Goal: Task Accomplishment & Management: Manage account settings

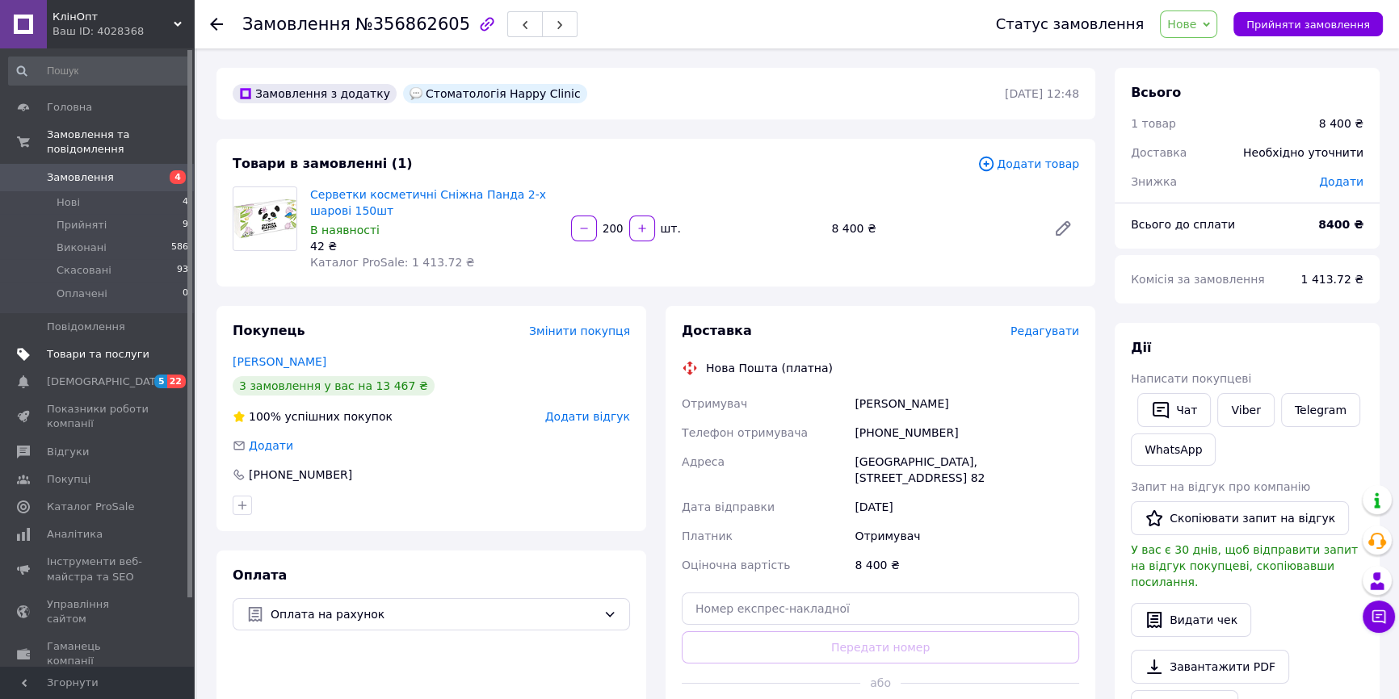
click at [97, 347] on span "Товари та послуги" at bounding box center [98, 354] width 103 height 15
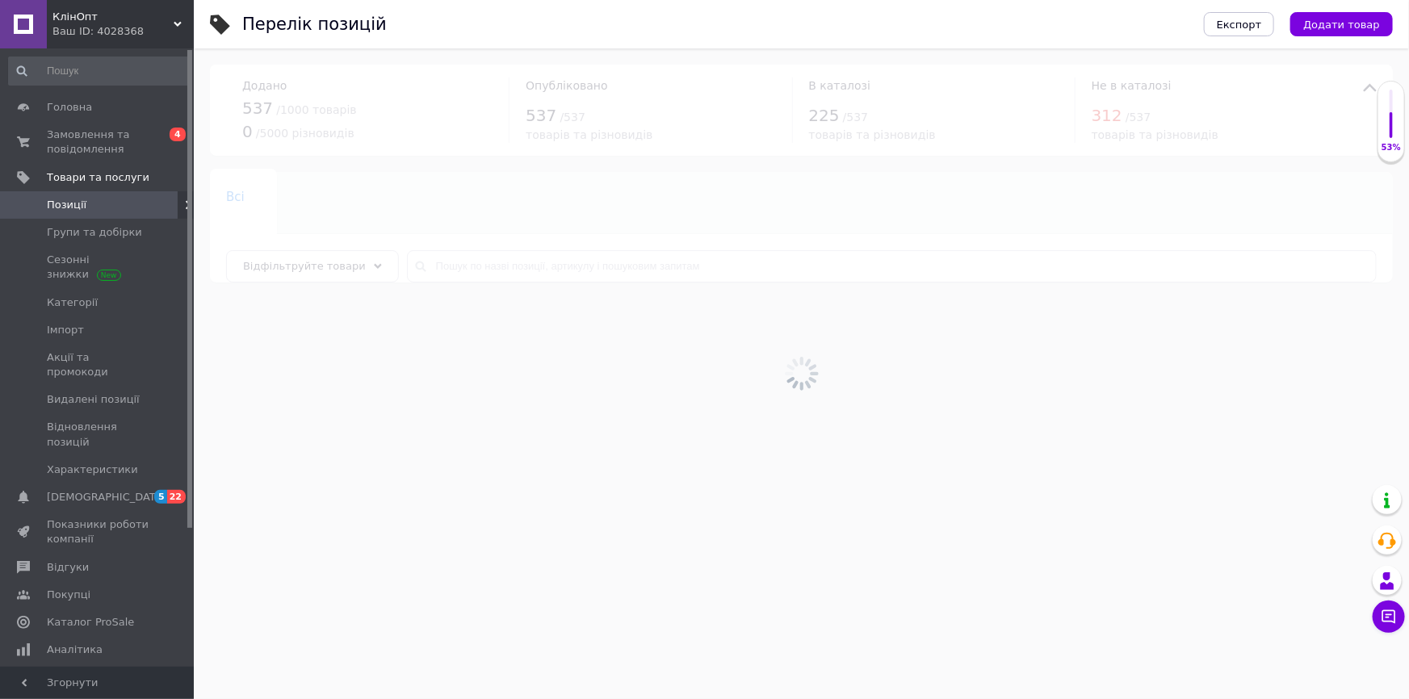
click at [497, 261] on div at bounding box center [801, 373] width 1215 height 651
click at [490, 266] on div at bounding box center [801, 373] width 1215 height 651
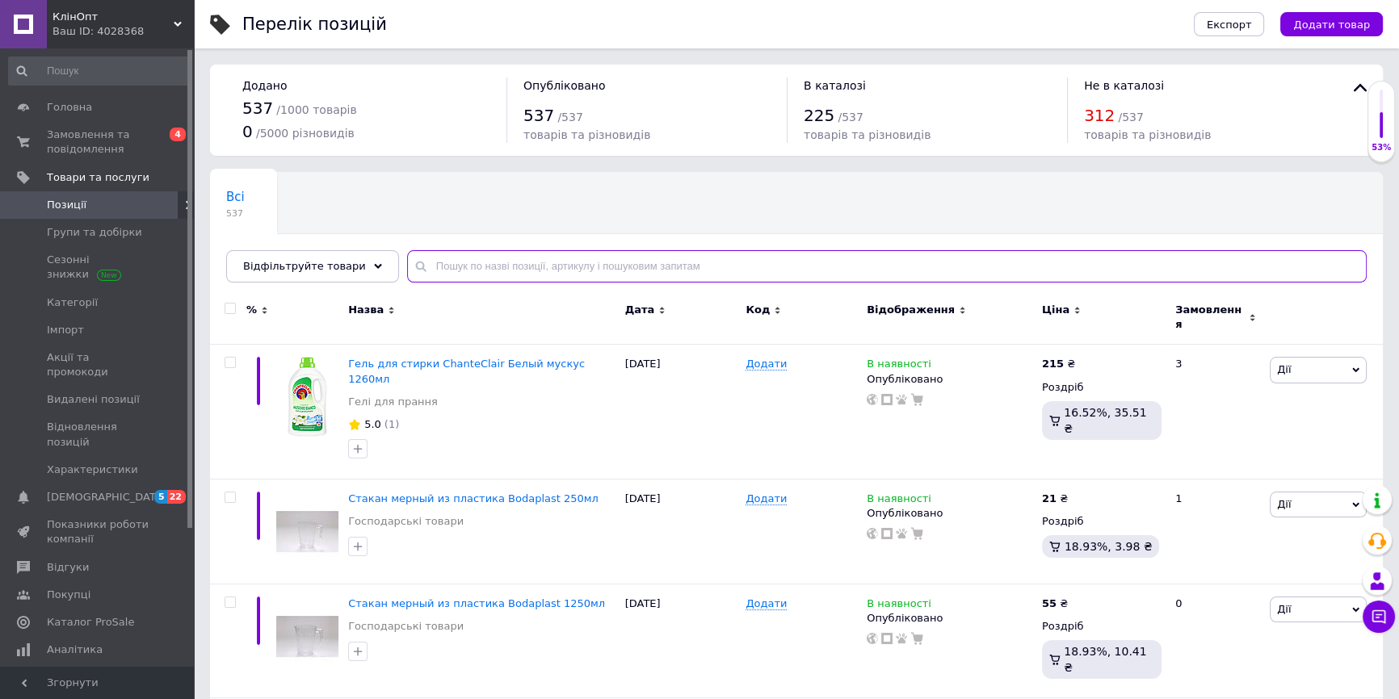
click at [485, 267] on input "text" at bounding box center [886, 266] width 959 height 32
type input "ніжний д"
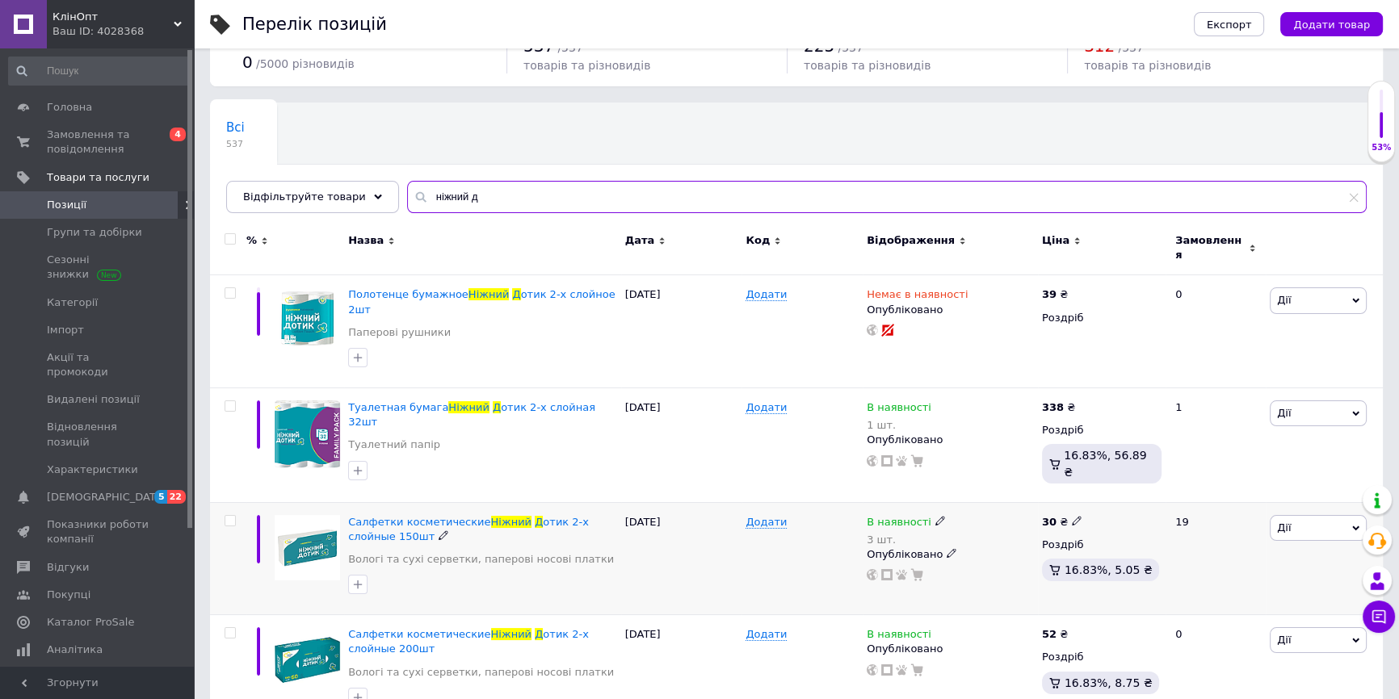
scroll to position [73, 0]
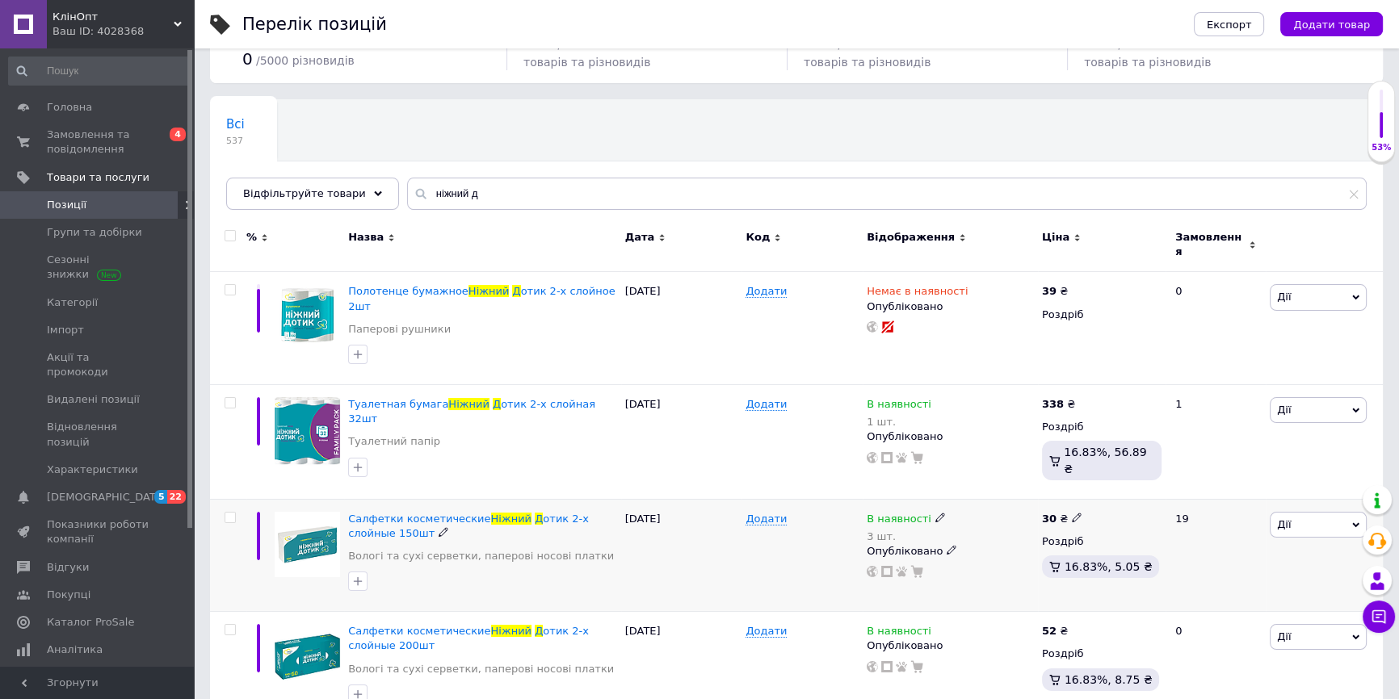
click at [1072, 513] on icon at bounding box center [1077, 518] width 10 height 10
click at [1114, 485] on input "30" at bounding box center [1153, 501] width 123 height 32
type input "35"
click at [976, 545] on div "В наявності 3 шт. Опубліковано" at bounding box center [949, 555] width 175 height 113
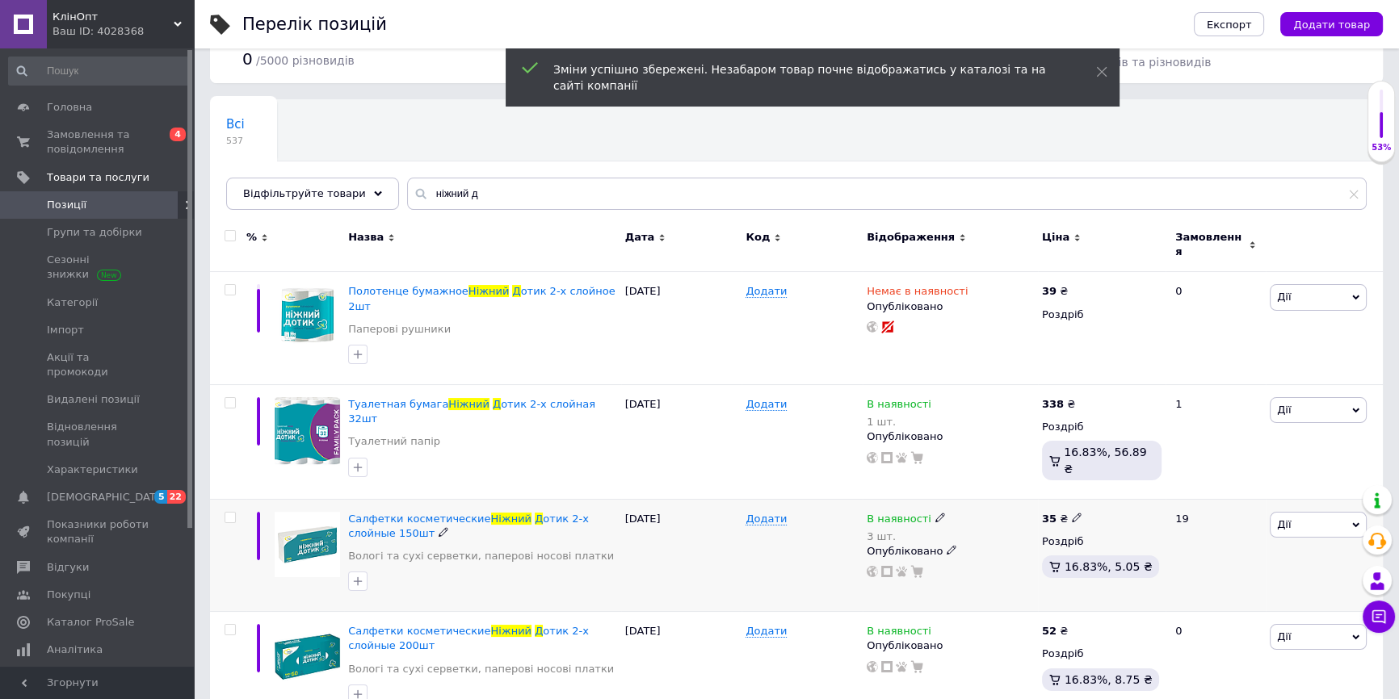
click at [935, 513] on icon at bounding box center [940, 518] width 10 height 10
click at [994, 574] on li "Готово до відправки" at bounding box center [1027, 585] width 153 height 23
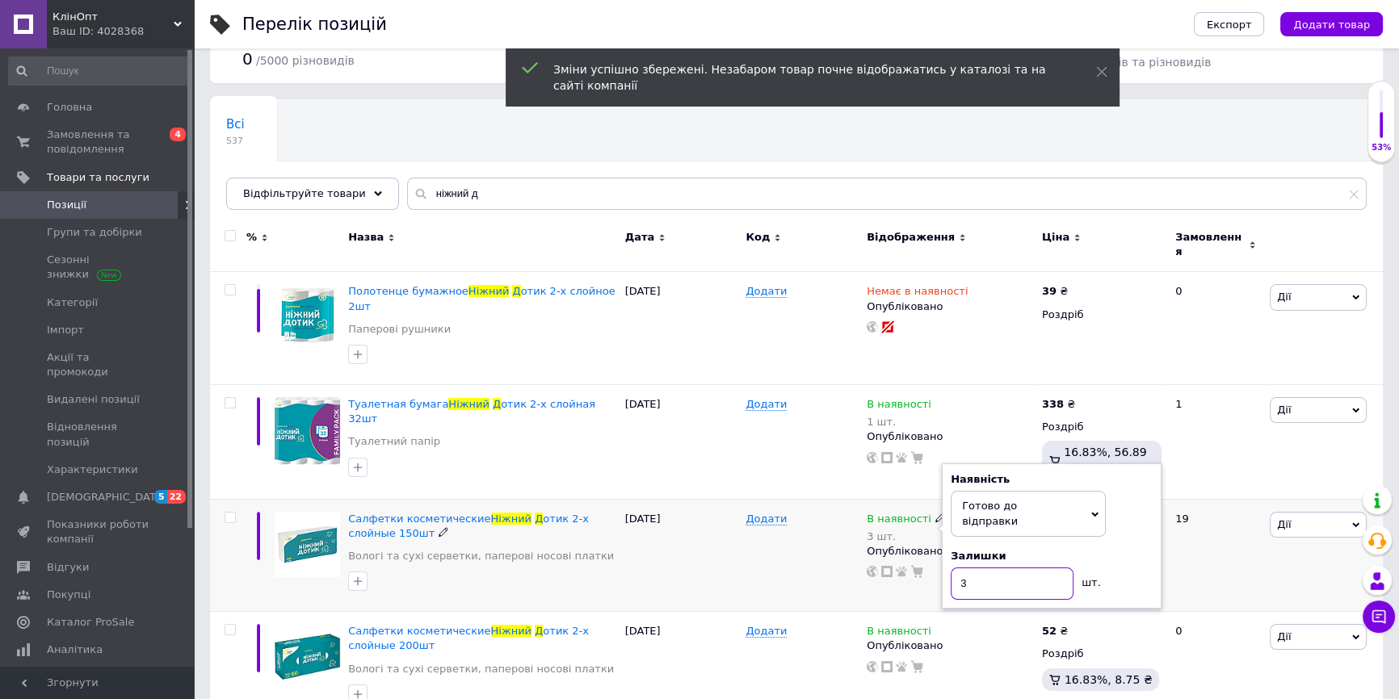
click at [998, 568] on input "3" at bounding box center [1011, 584] width 123 height 32
click at [758, 518] on div "Додати" at bounding box center [801, 555] width 121 height 113
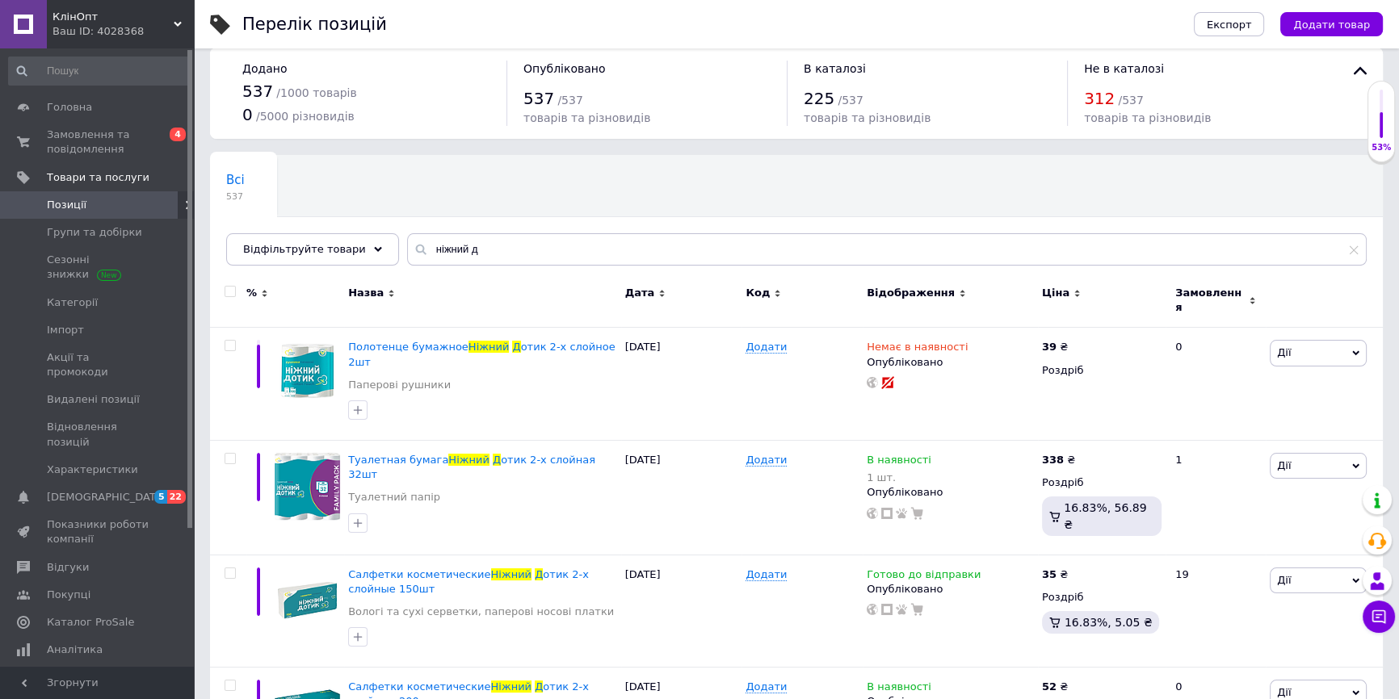
scroll to position [0, 0]
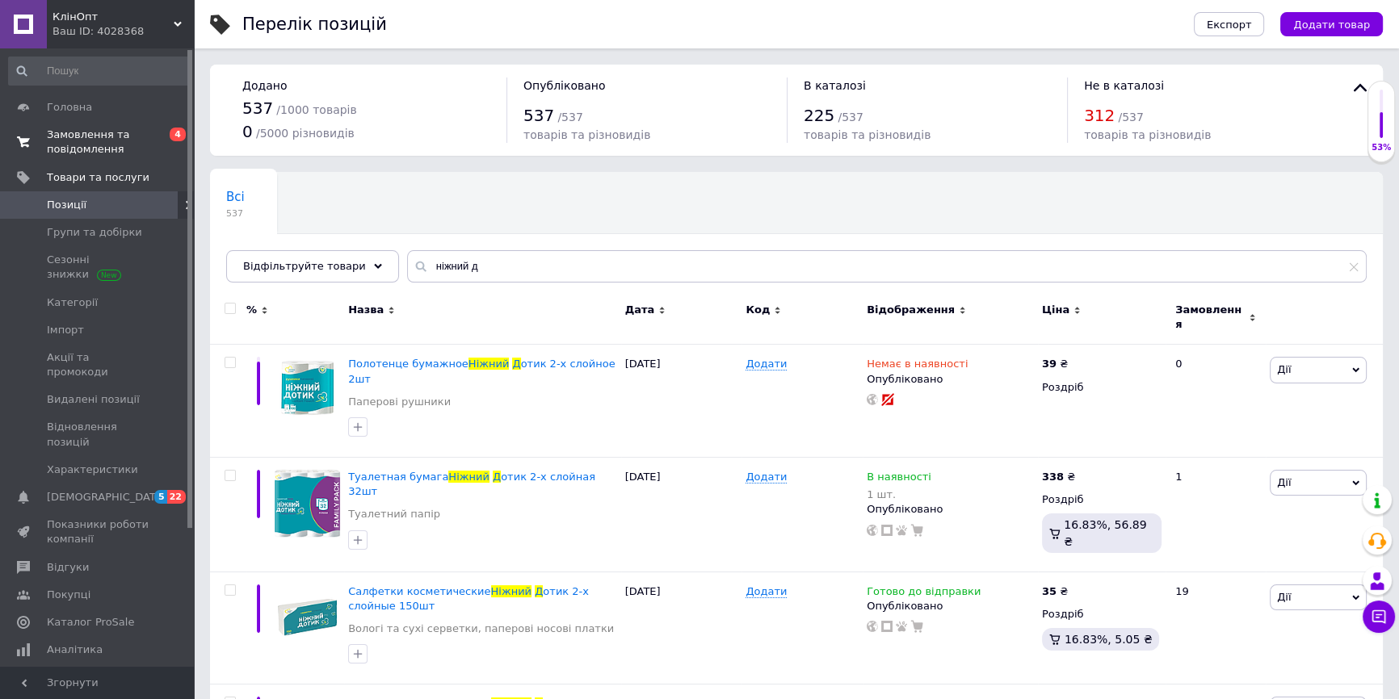
click at [150, 151] on span "0 4" at bounding box center [171, 142] width 44 height 29
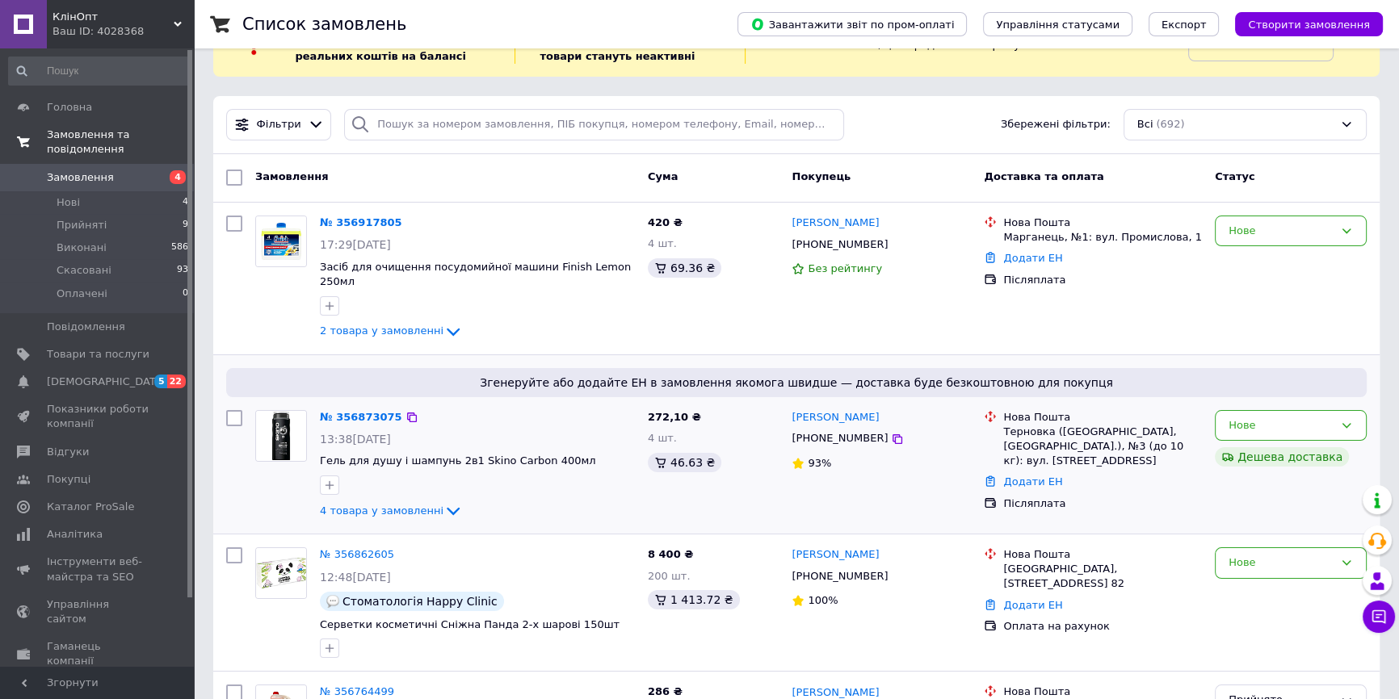
scroll to position [293, 0]
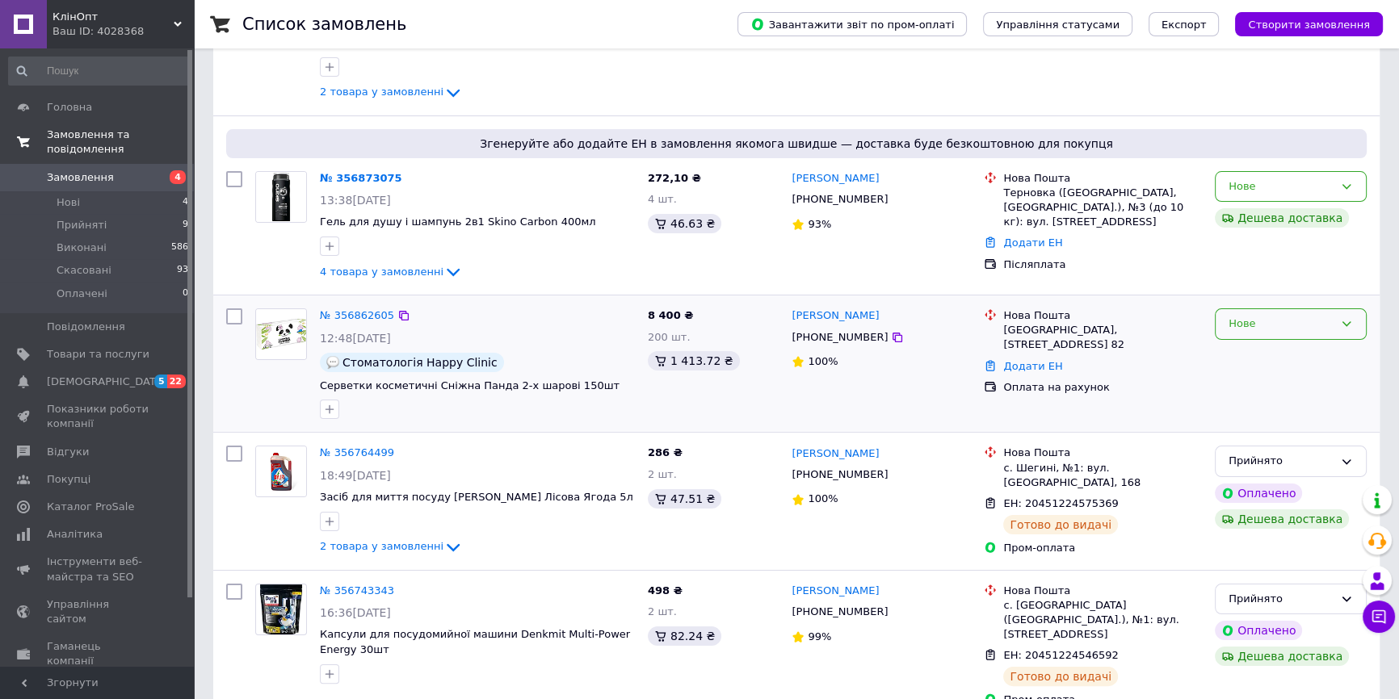
click at [1316, 316] on div "Нове" at bounding box center [1280, 324] width 105 height 17
click at [1264, 402] on li "Скасовано" at bounding box center [1290, 417] width 150 height 30
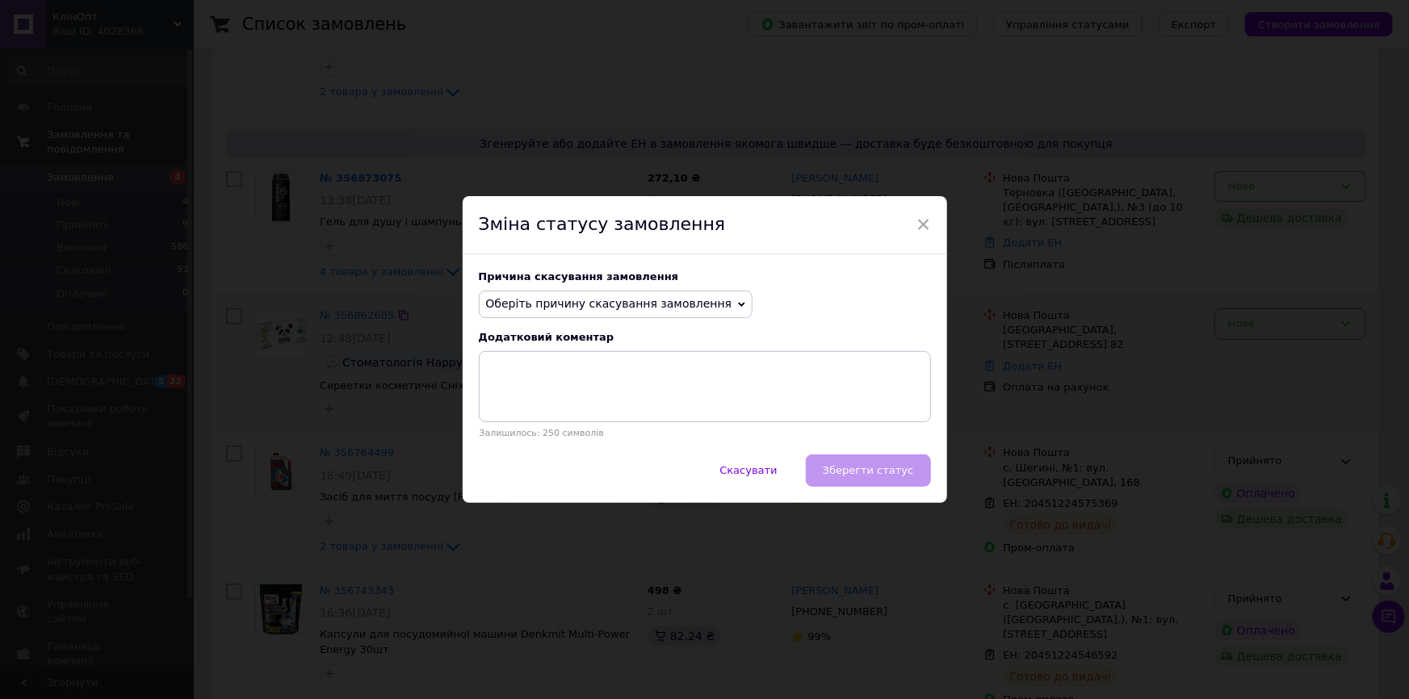
click at [568, 306] on span "Оберіть причину скасування замовлення" at bounding box center [609, 303] width 246 height 13
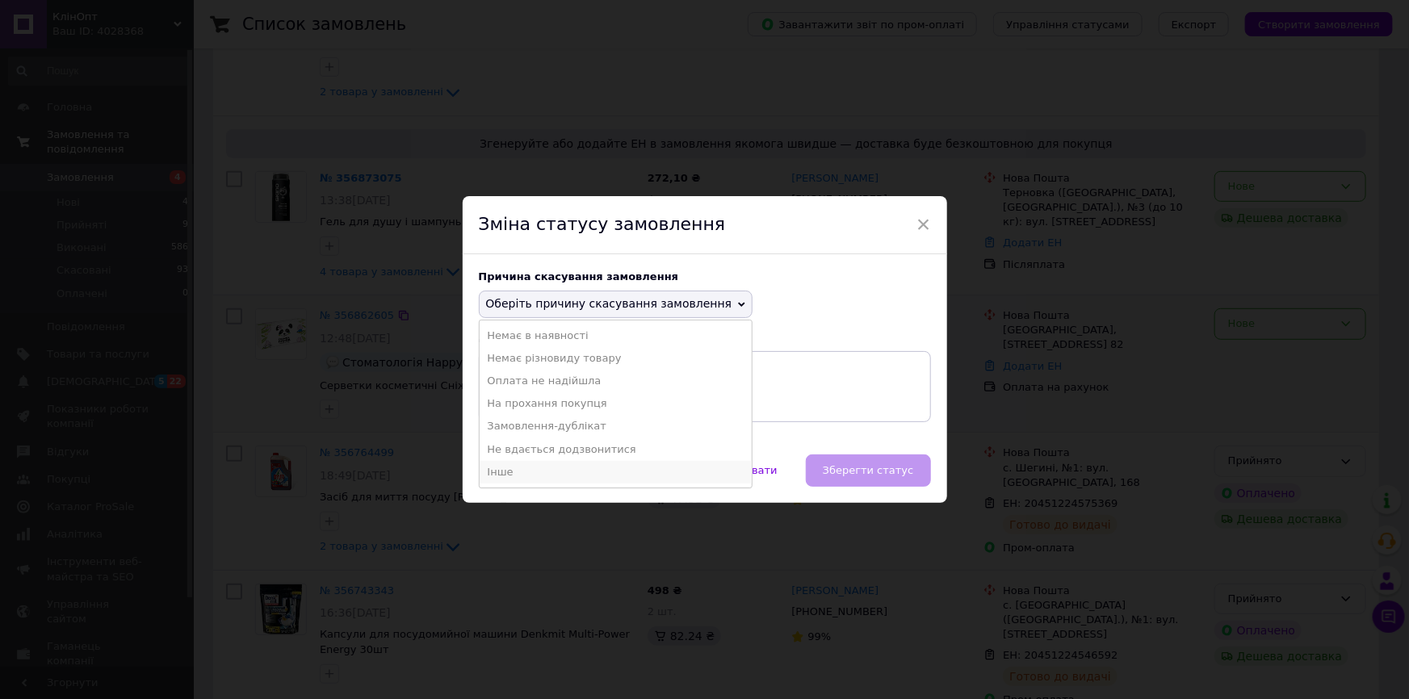
click at [529, 466] on li "Інше" at bounding box center [616, 472] width 273 height 23
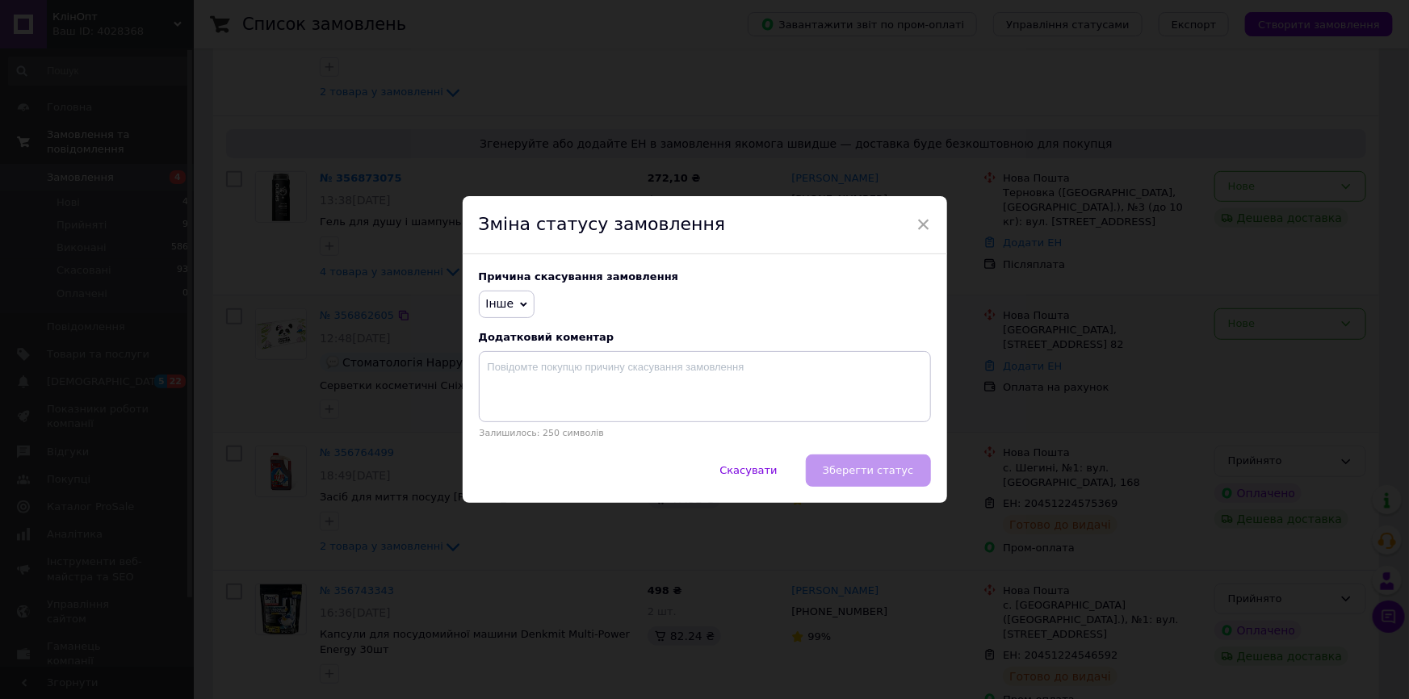
click at [521, 293] on span "Інше" at bounding box center [507, 304] width 57 height 27
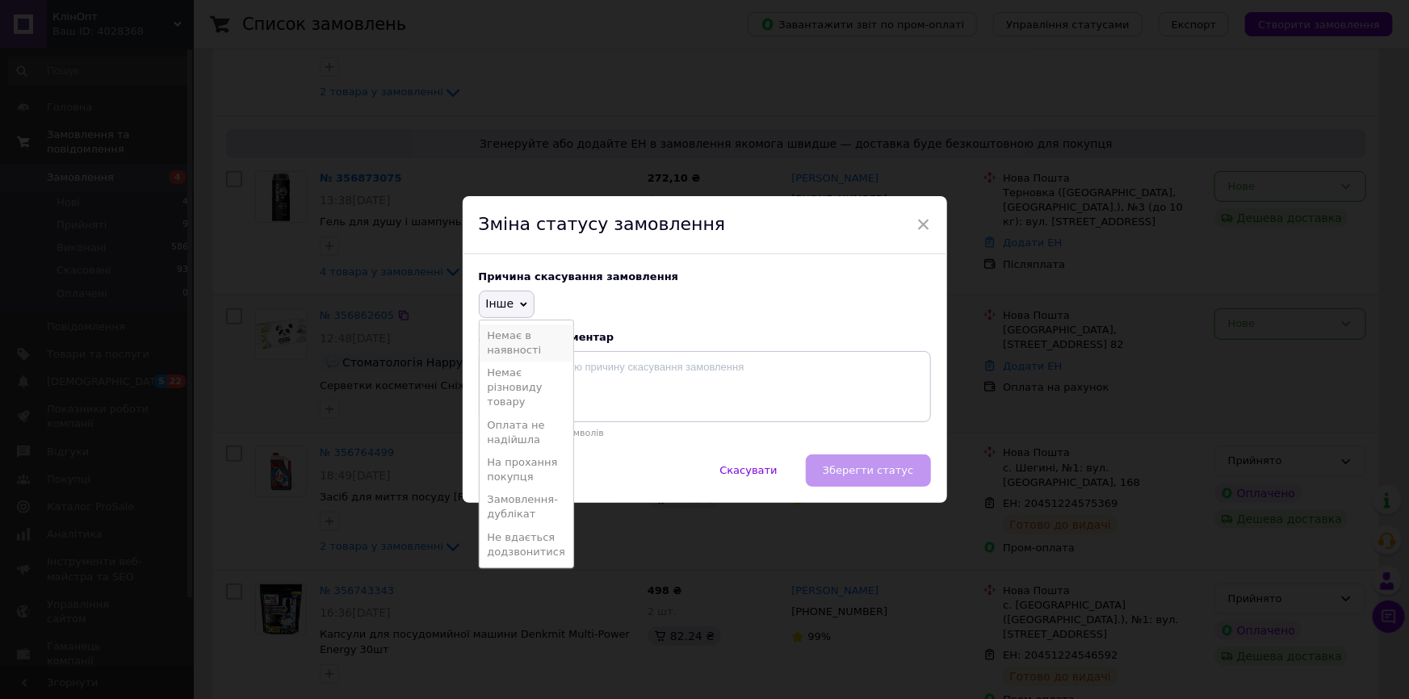
click at [542, 338] on li "Немає в наявності" at bounding box center [527, 343] width 94 height 37
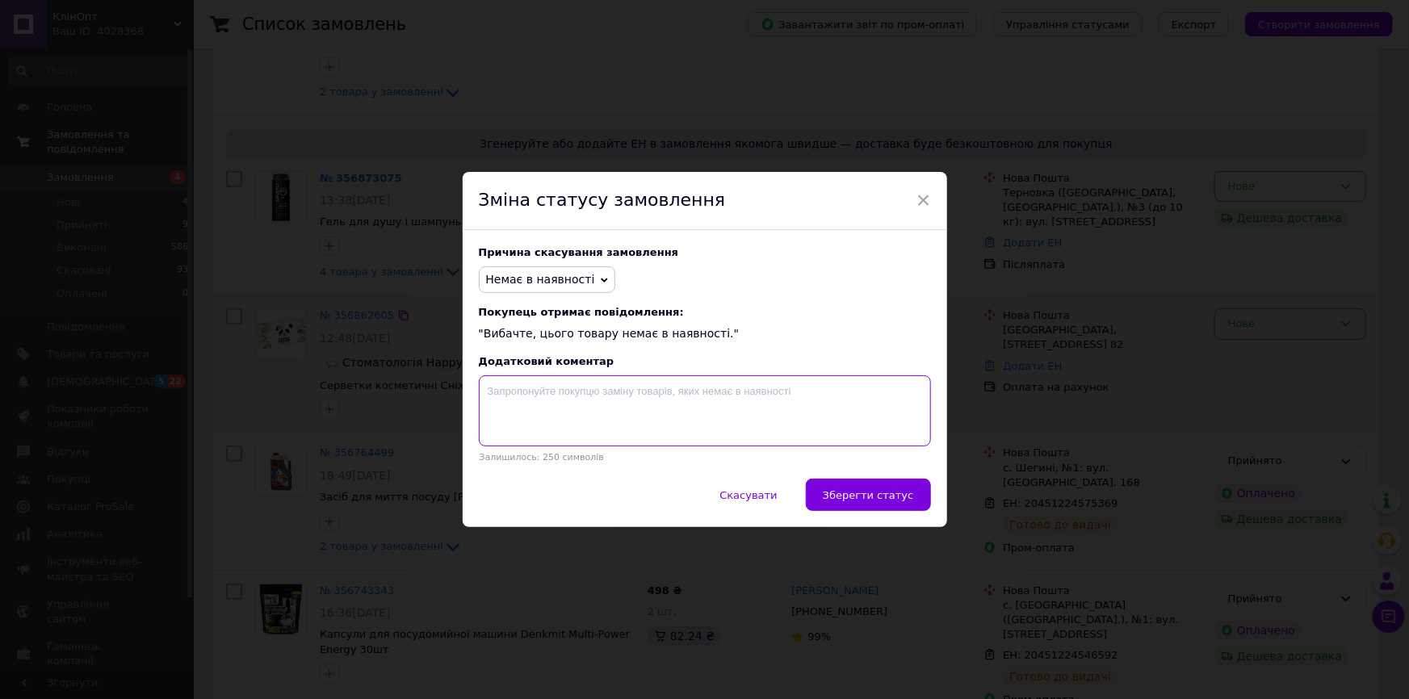
click at [718, 417] on textarea at bounding box center [705, 411] width 452 height 71
click at [855, 501] on span "Зберегти статус" at bounding box center [868, 495] width 91 height 12
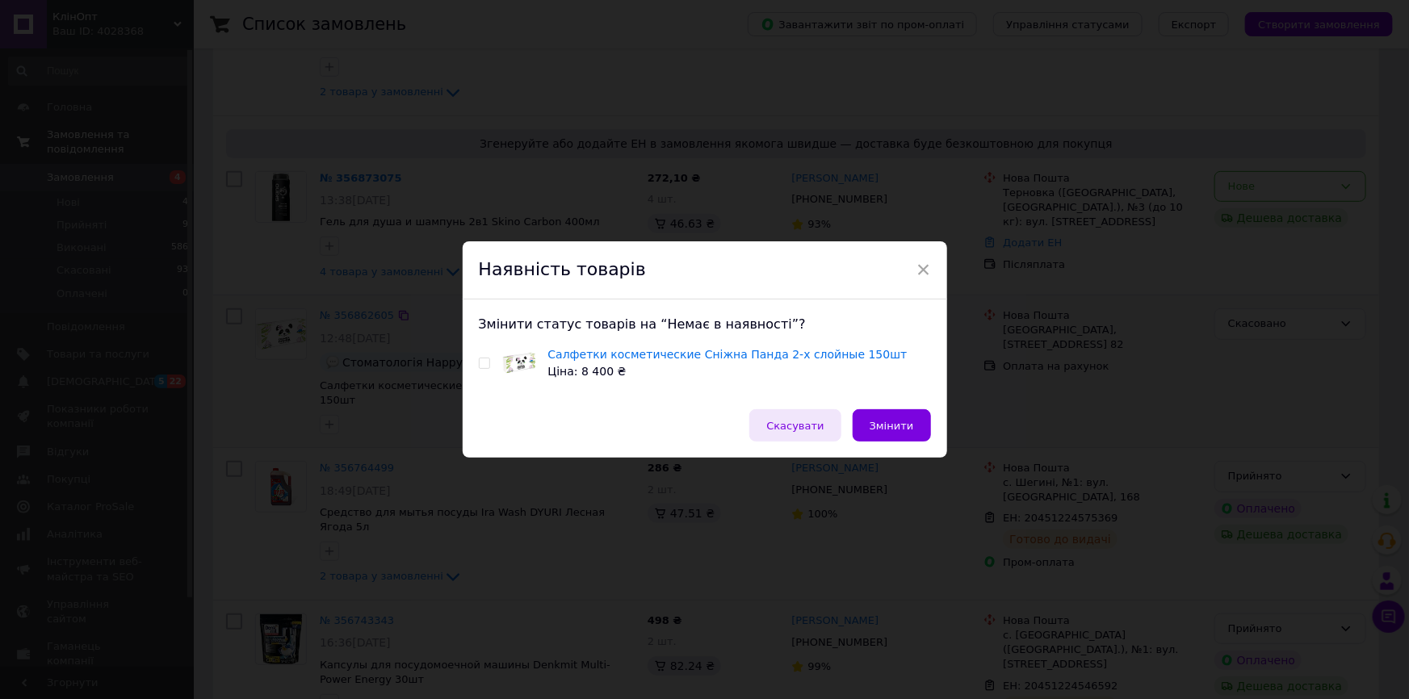
click at [819, 424] on span "Скасувати" at bounding box center [794, 426] width 57 height 12
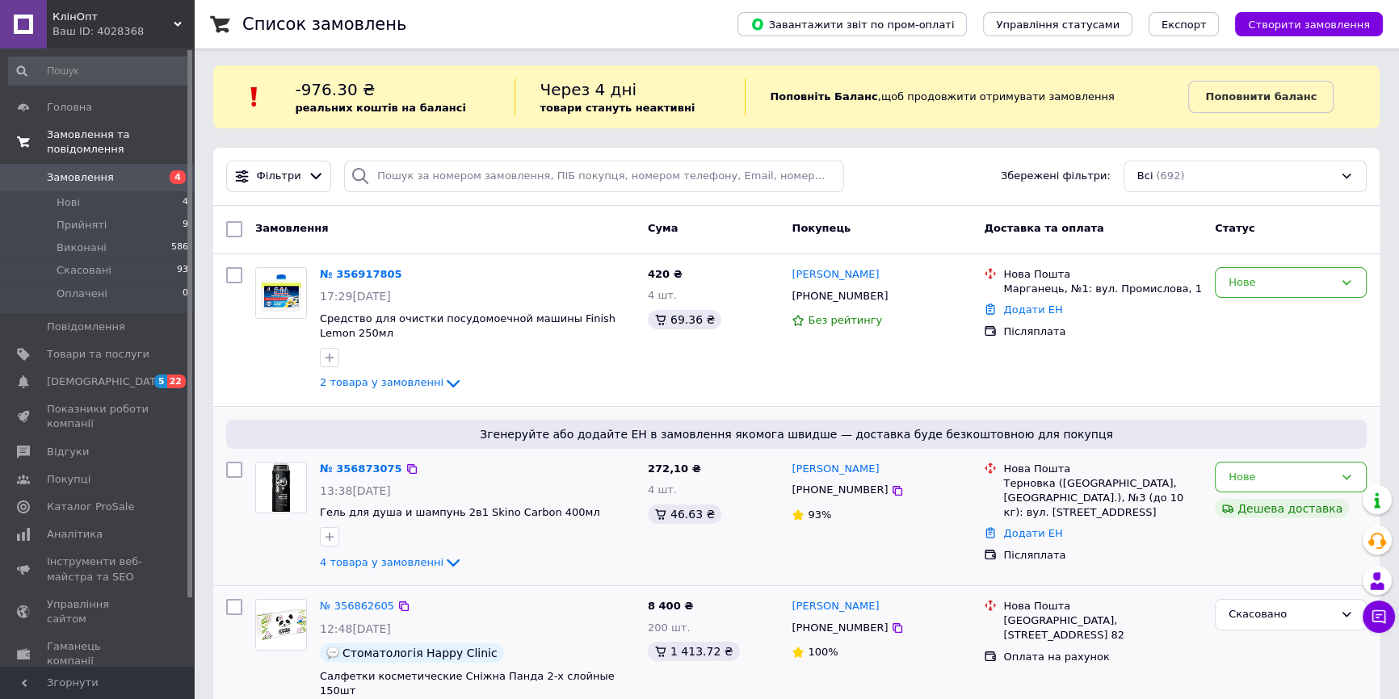
scroll to position [0, 0]
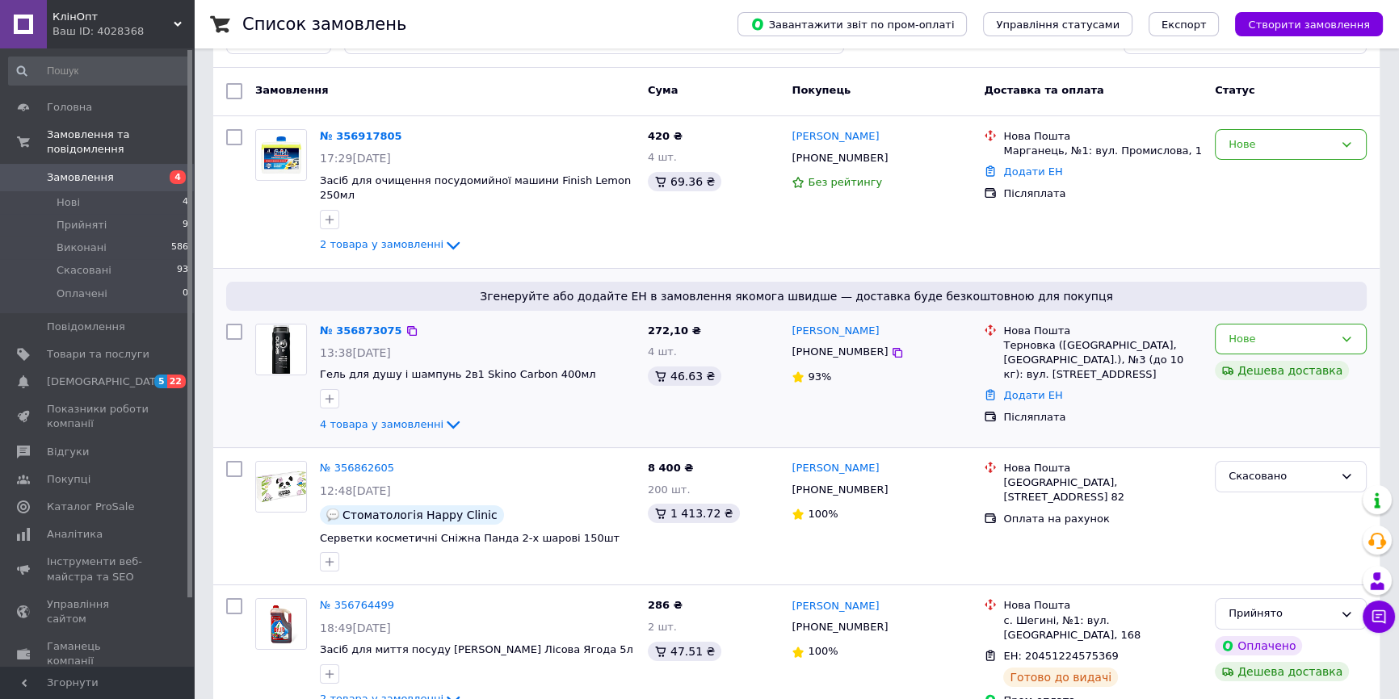
scroll to position [146, 0]
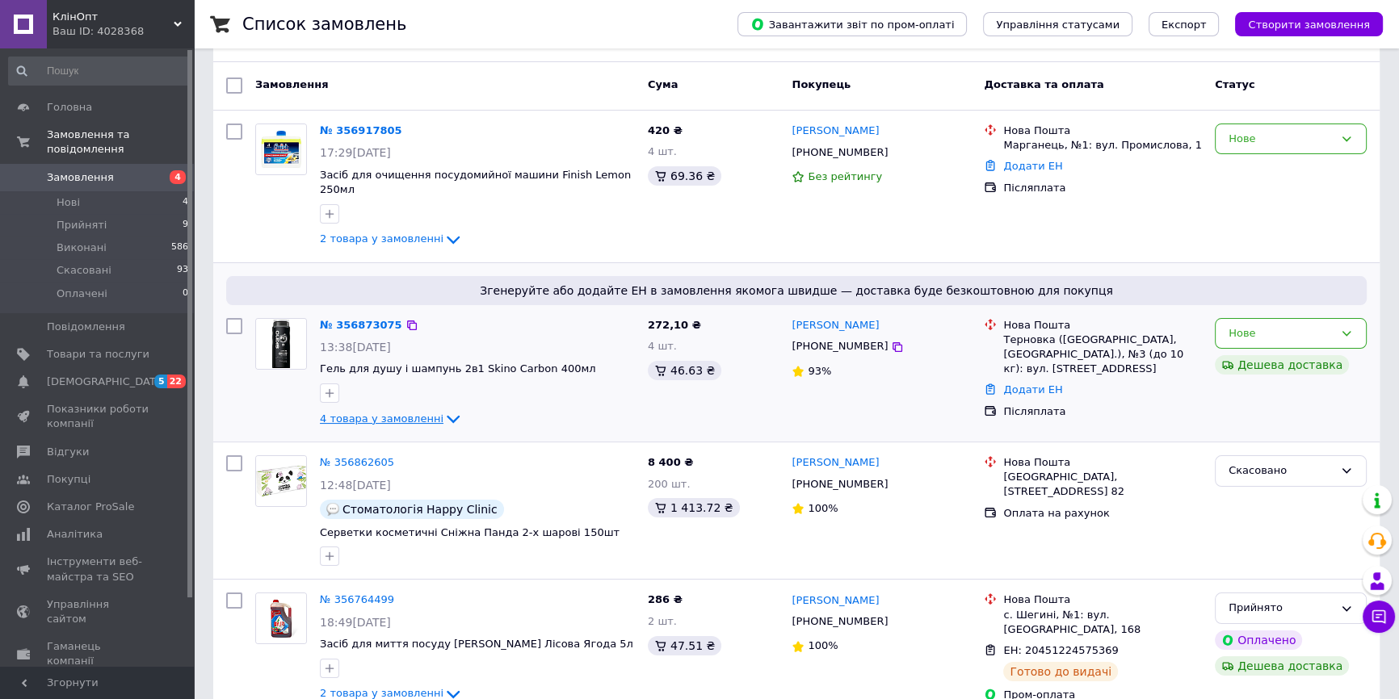
click at [415, 413] on link "4 товара у замовленні" at bounding box center [391, 419] width 143 height 12
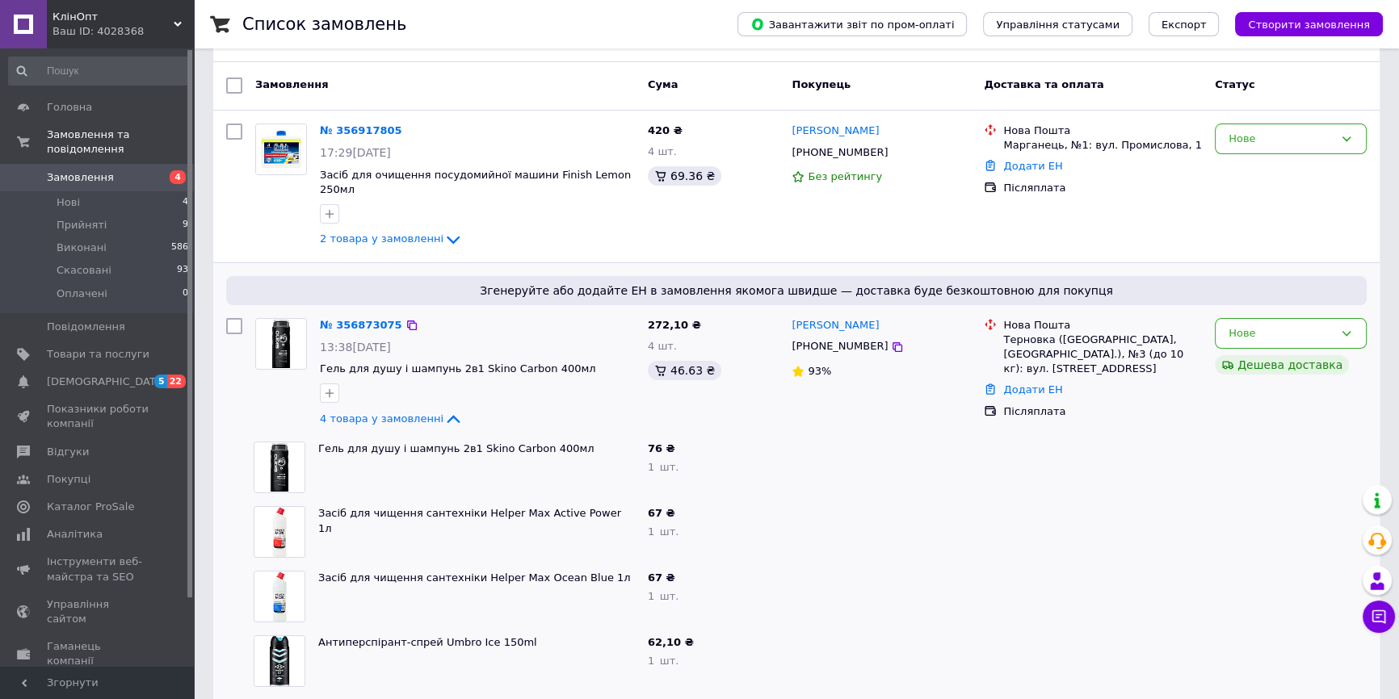
click at [401, 409] on div "4 товара у замовленні" at bounding box center [477, 418] width 315 height 19
click at [415, 413] on span "4 товара у замовленні" at bounding box center [382, 419] width 124 height 12
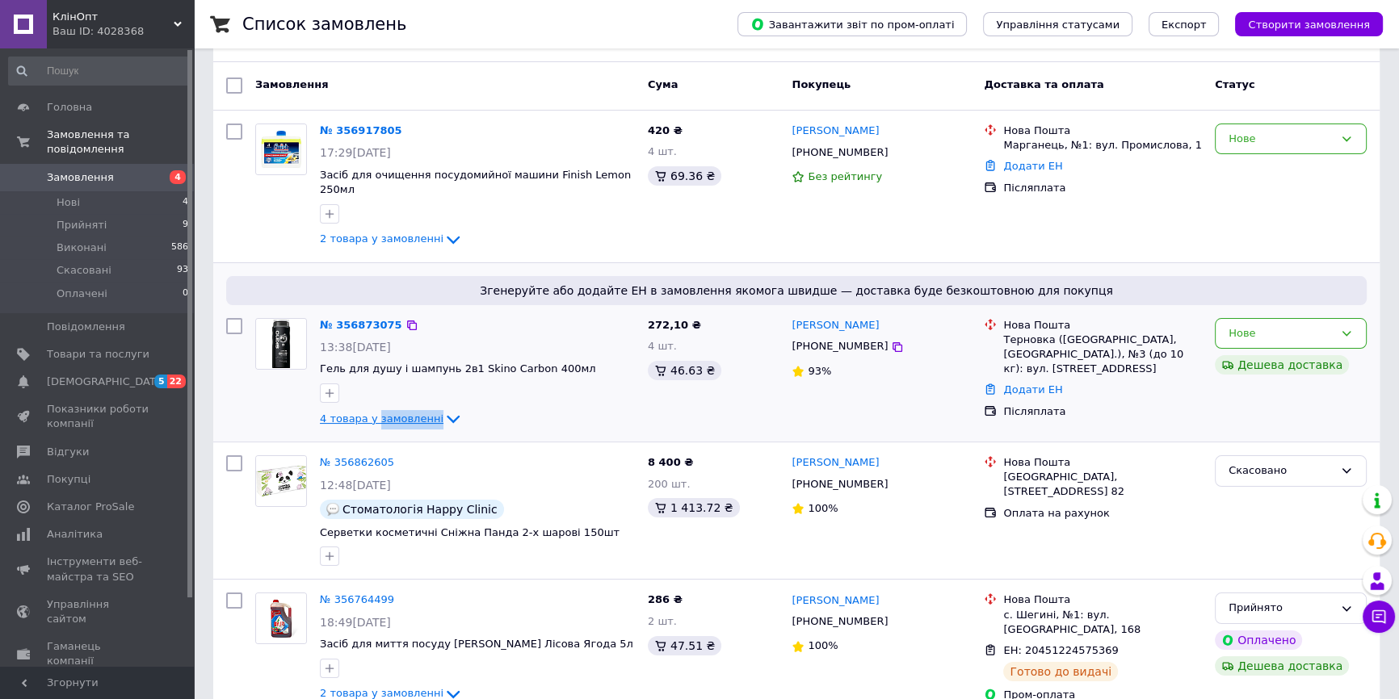
click at [415, 413] on span "4 товара у замовленні" at bounding box center [382, 419] width 124 height 12
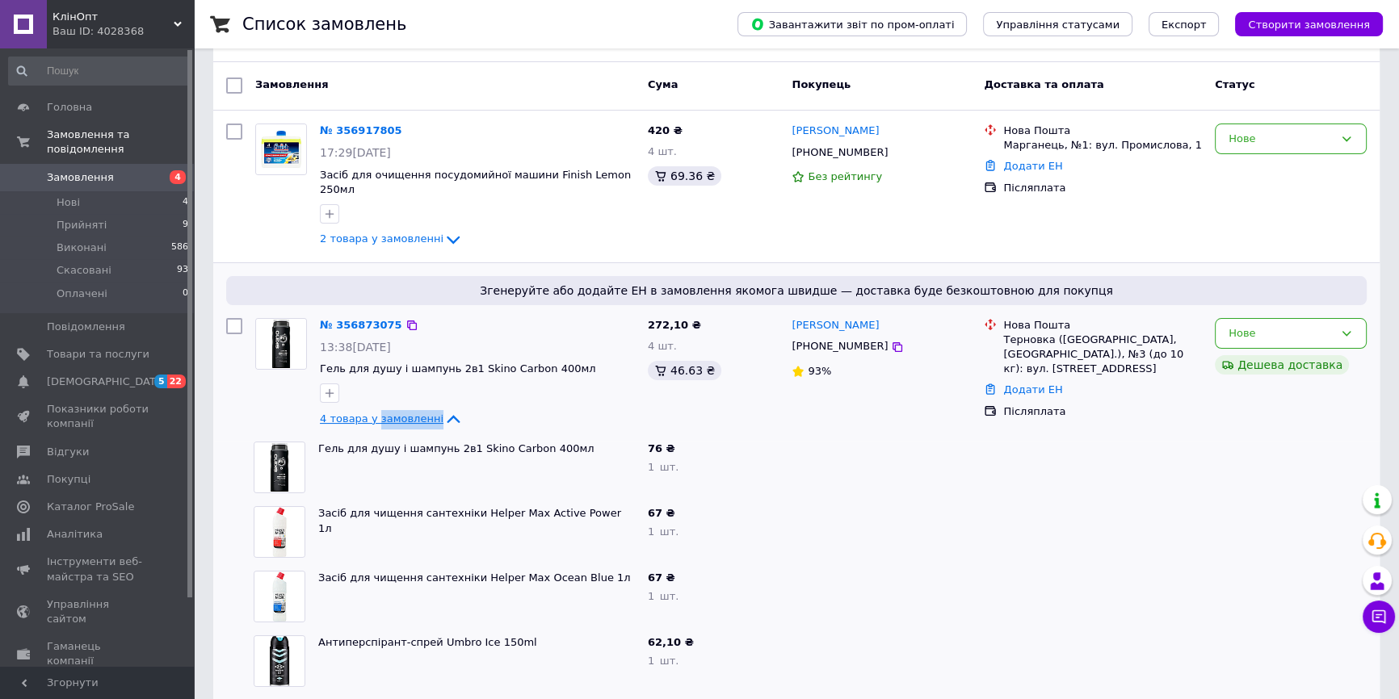
click at [405, 413] on span "4 товара у замовленні" at bounding box center [382, 419] width 124 height 12
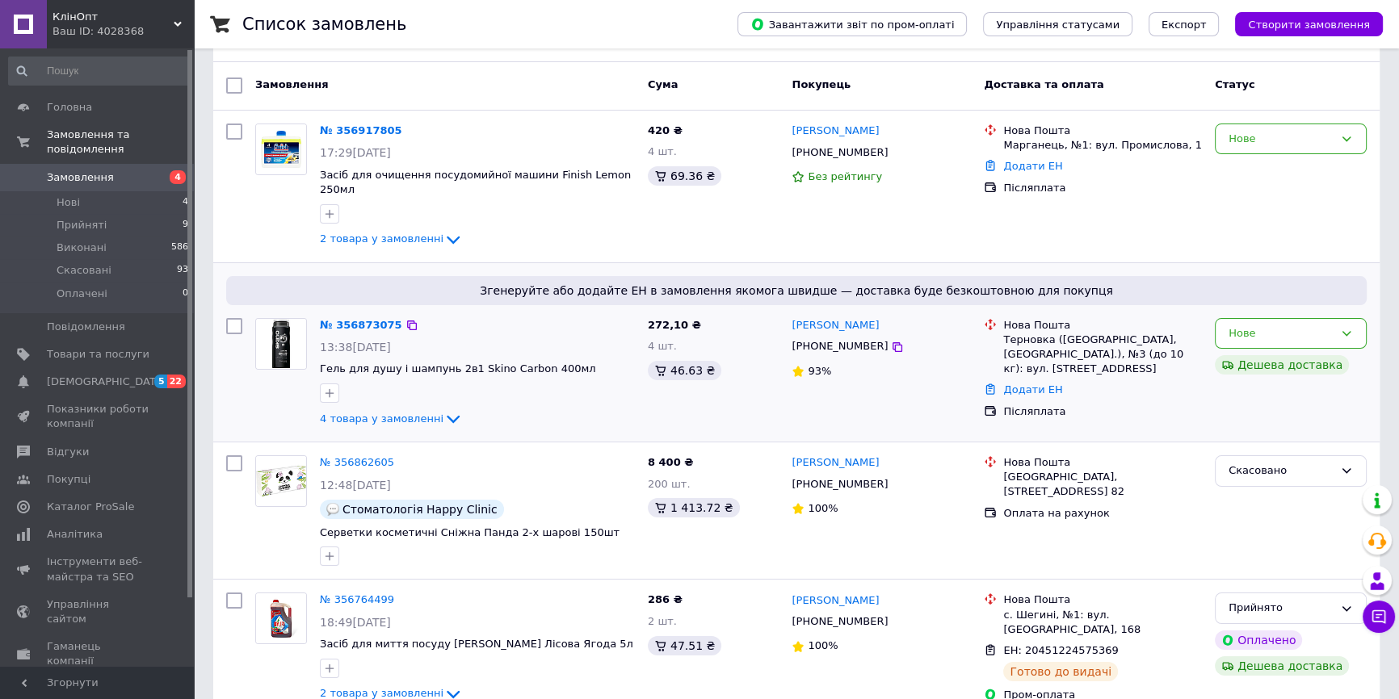
click at [393, 410] on div "4 товара у замовленні" at bounding box center [477, 418] width 315 height 19
click at [400, 413] on span "4 товара у замовленні" at bounding box center [382, 419] width 124 height 12
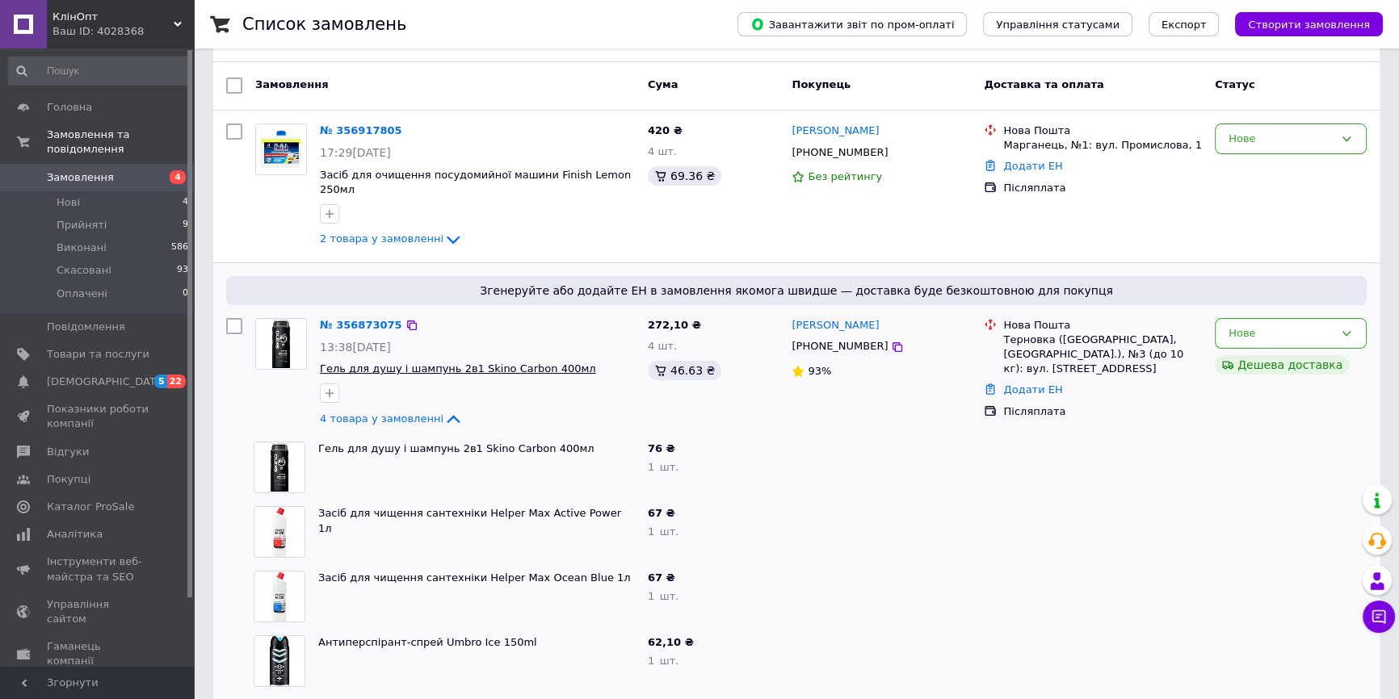
click at [414, 363] on span "Гель для душу і шампунь 2в1 Skino Carbon 400мл" at bounding box center [458, 369] width 276 height 12
click at [383, 413] on span "4 товара у замовленні" at bounding box center [382, 419] width 124 height 12
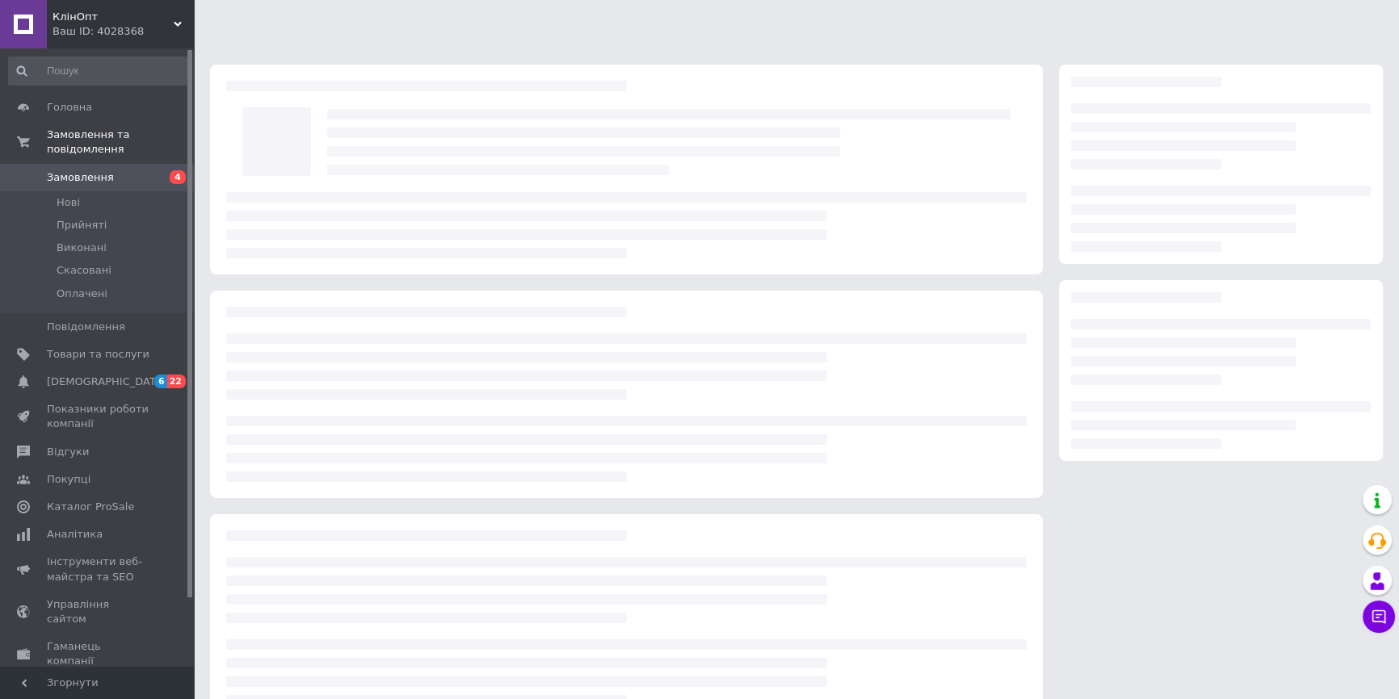
click at [77, 170] on span "Замовлення" at bounding box center [80, 177] width 67 height 15
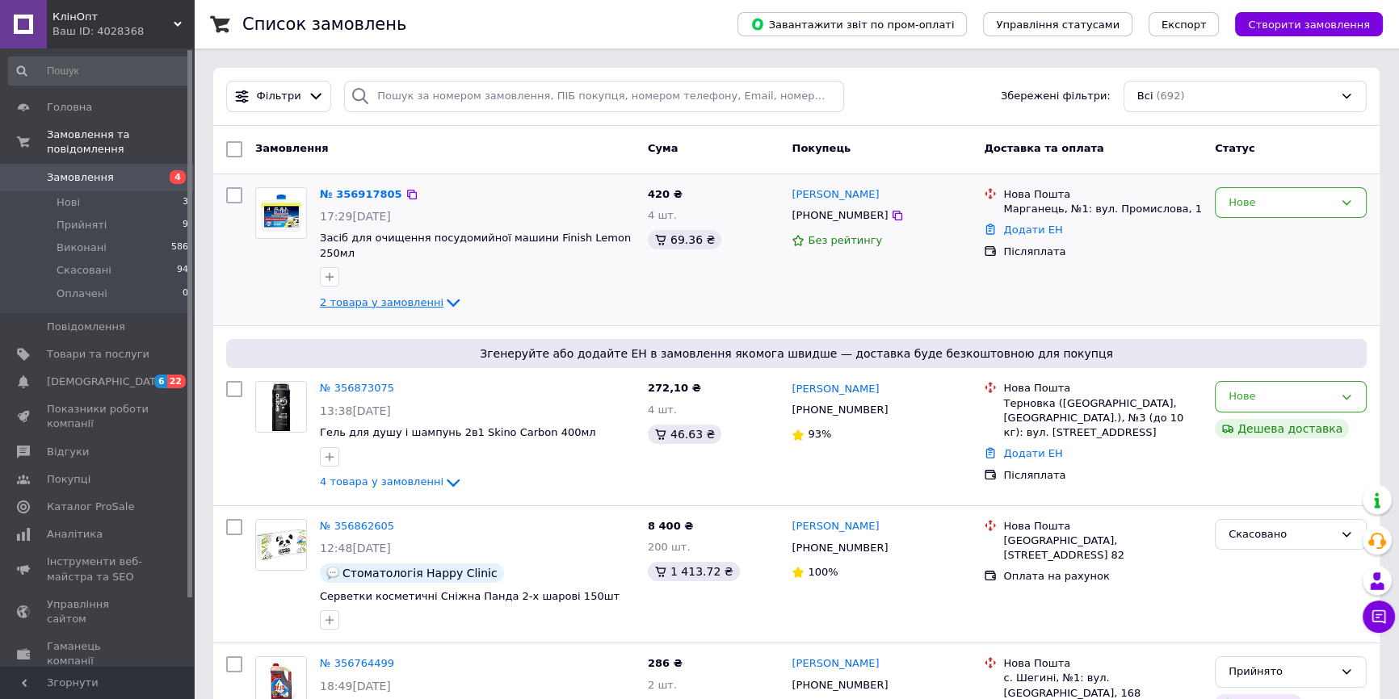
click at [363, 296] on span "2 товара у замовленні" at bounding box center [382, 302] width 124 height 12
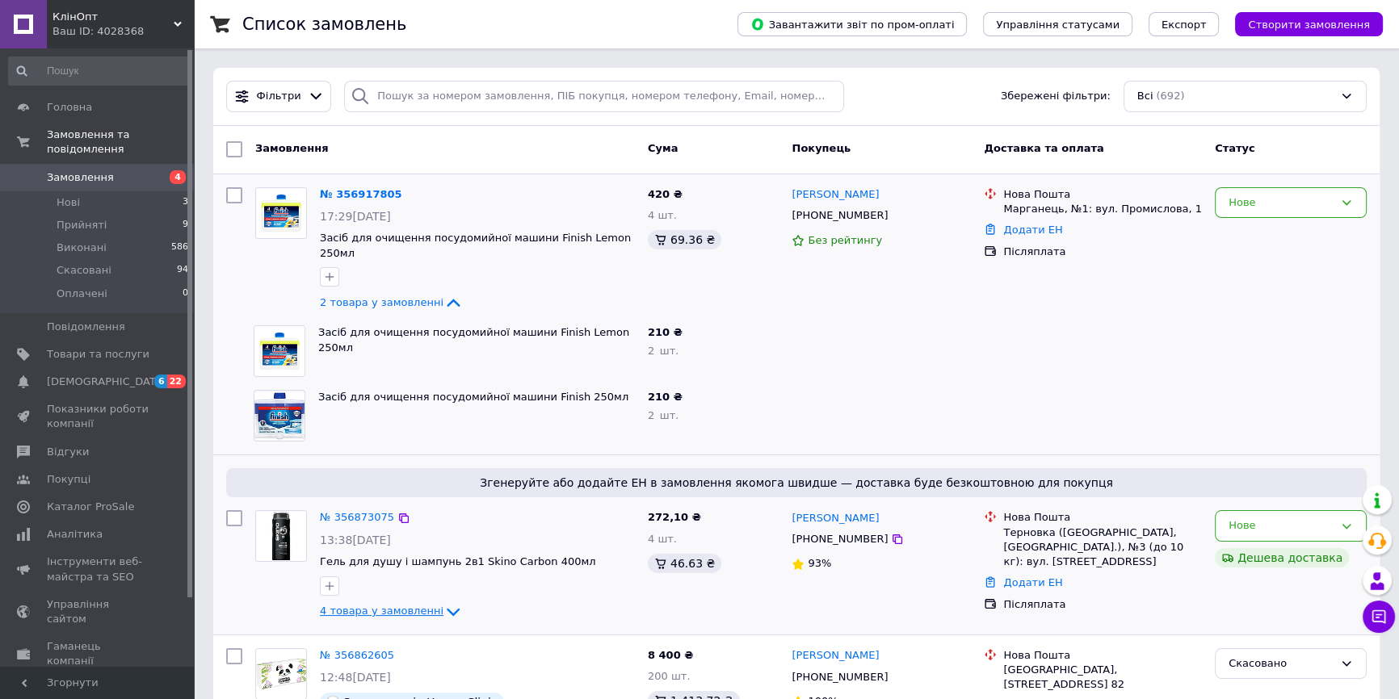
click at [404, 606] on span "4 товара у замовленні" at bounding box center [382, 612] width 124 height 12
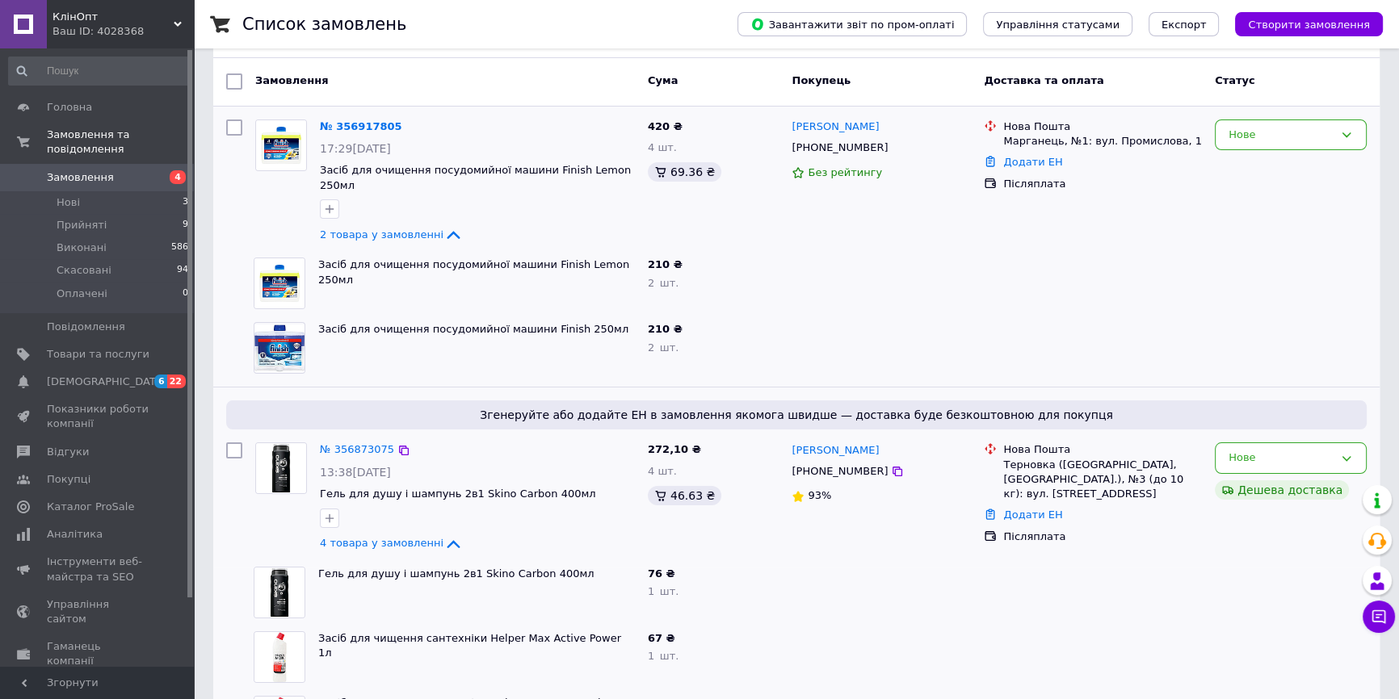
scroll to position [293, 0]
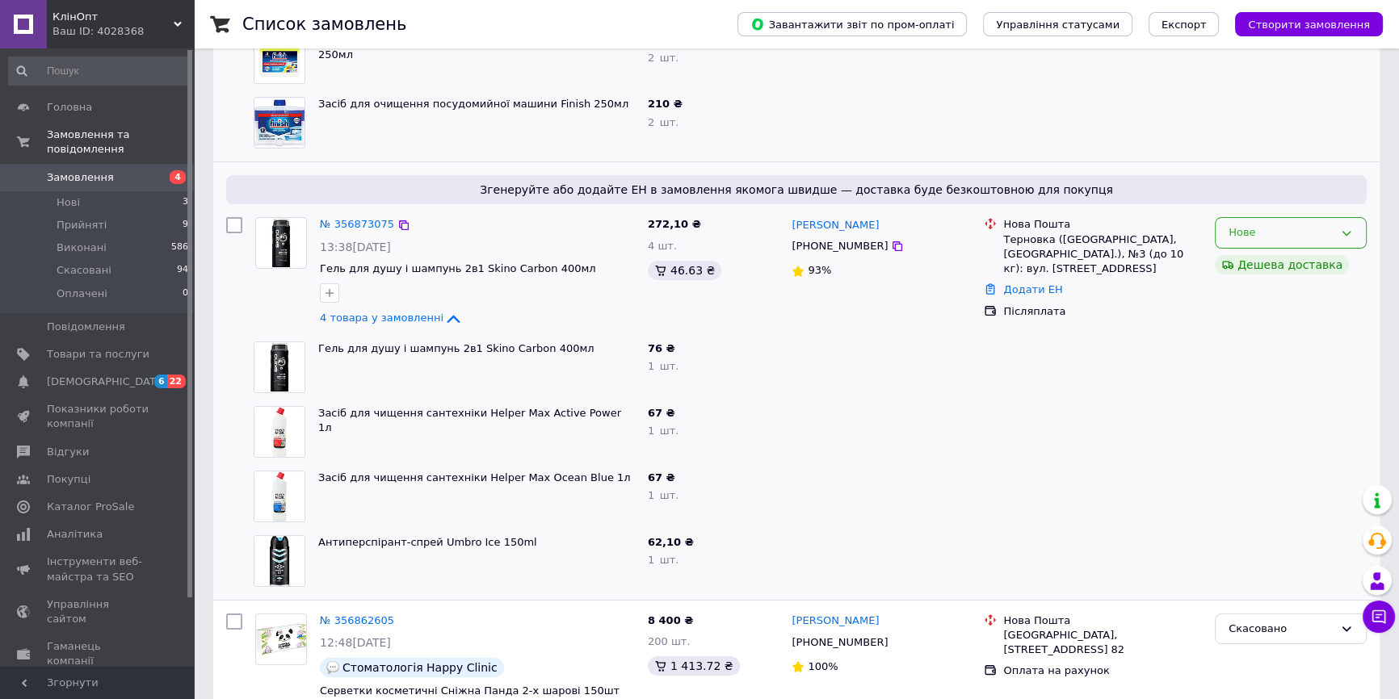
click at [1308, 225] on div "Нове" at bounding box center [1280, 233] width 105 height 17
click at [1272, 252] on li "Прийнято" at bounding box center [1290, 267] width 150 height 30
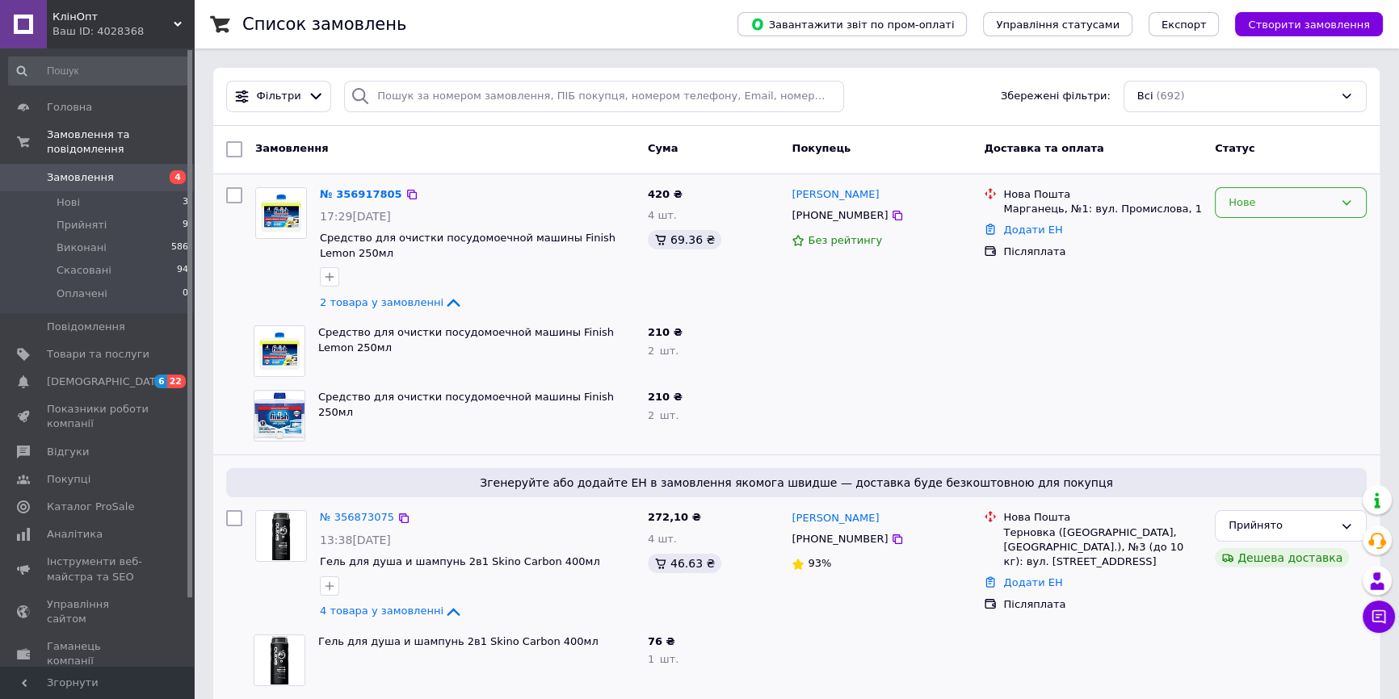
click at [1293, 195] on div "Нове" at bounding box center [1280, 203] width 105 height 17
click at [1241, 238] on li "Прийнято" at bounding box center [1290, 236] width 150 height 30
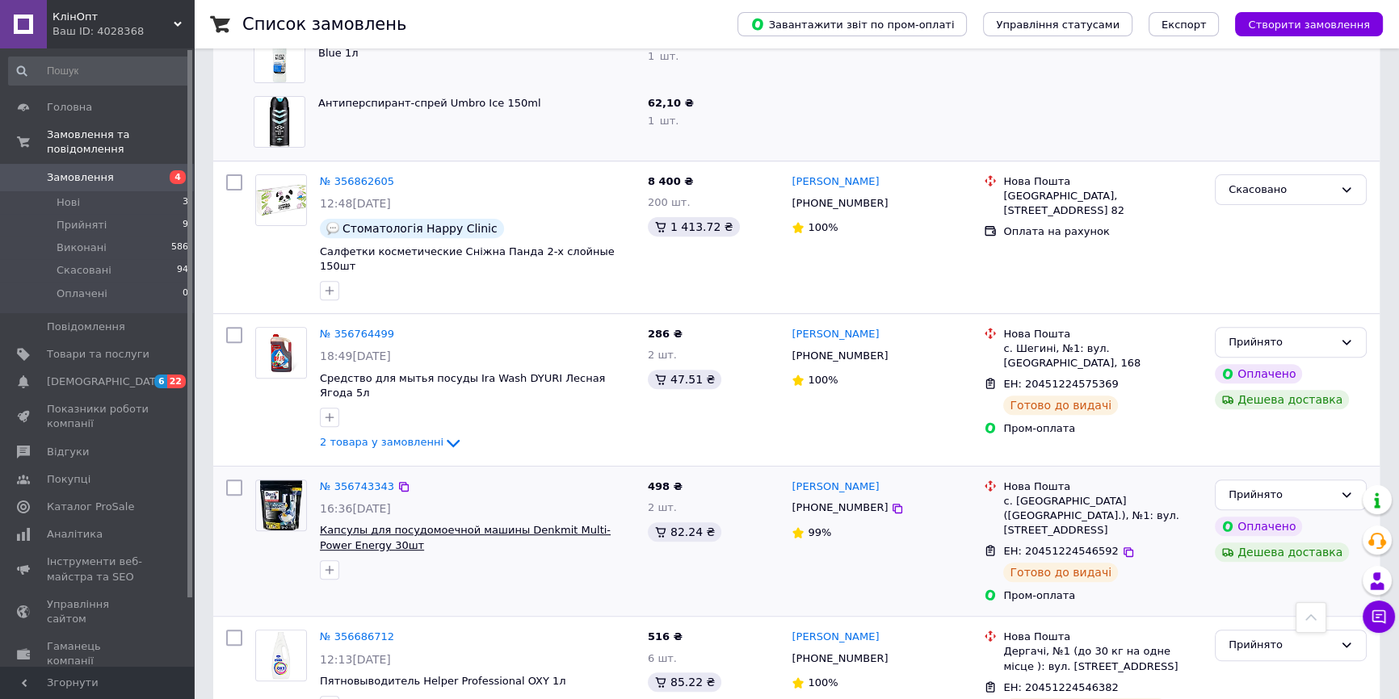
scroll to position [734, 0]
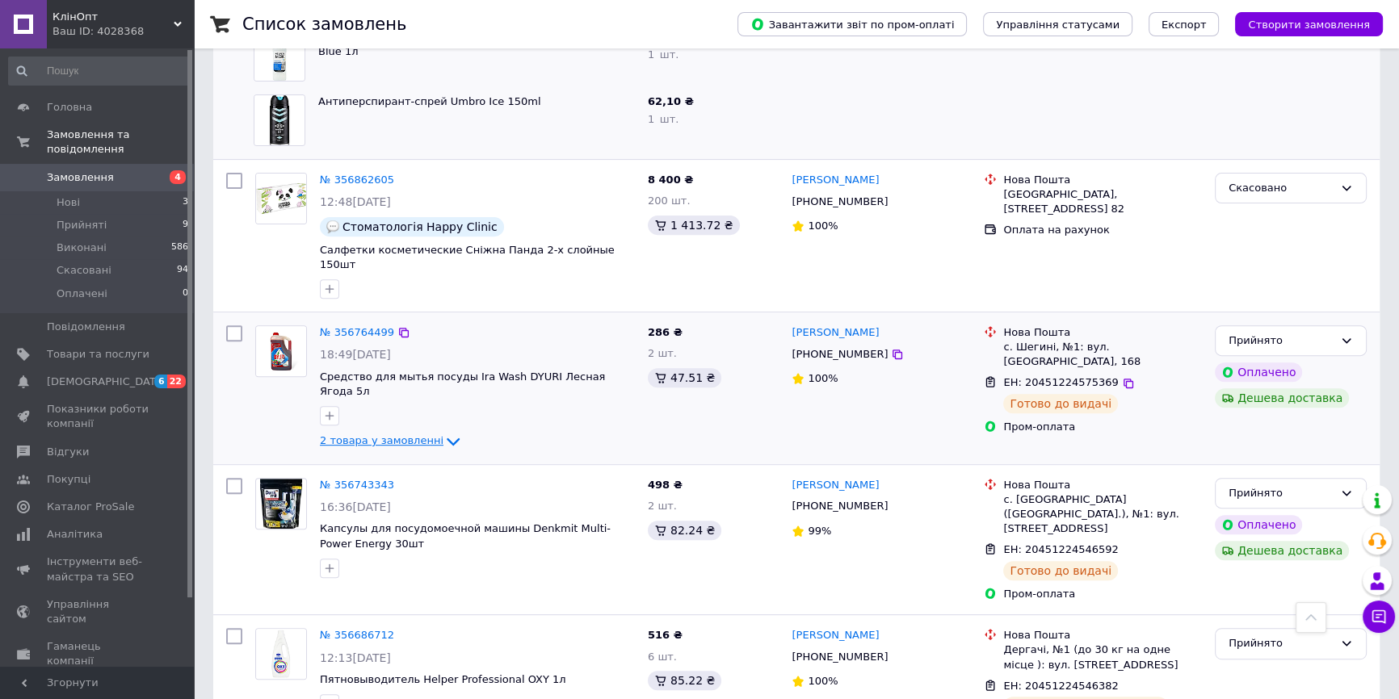
click at [414, 434] on span "2 товара у замовленні" at bounding box center [382, 440] width 124 height 12
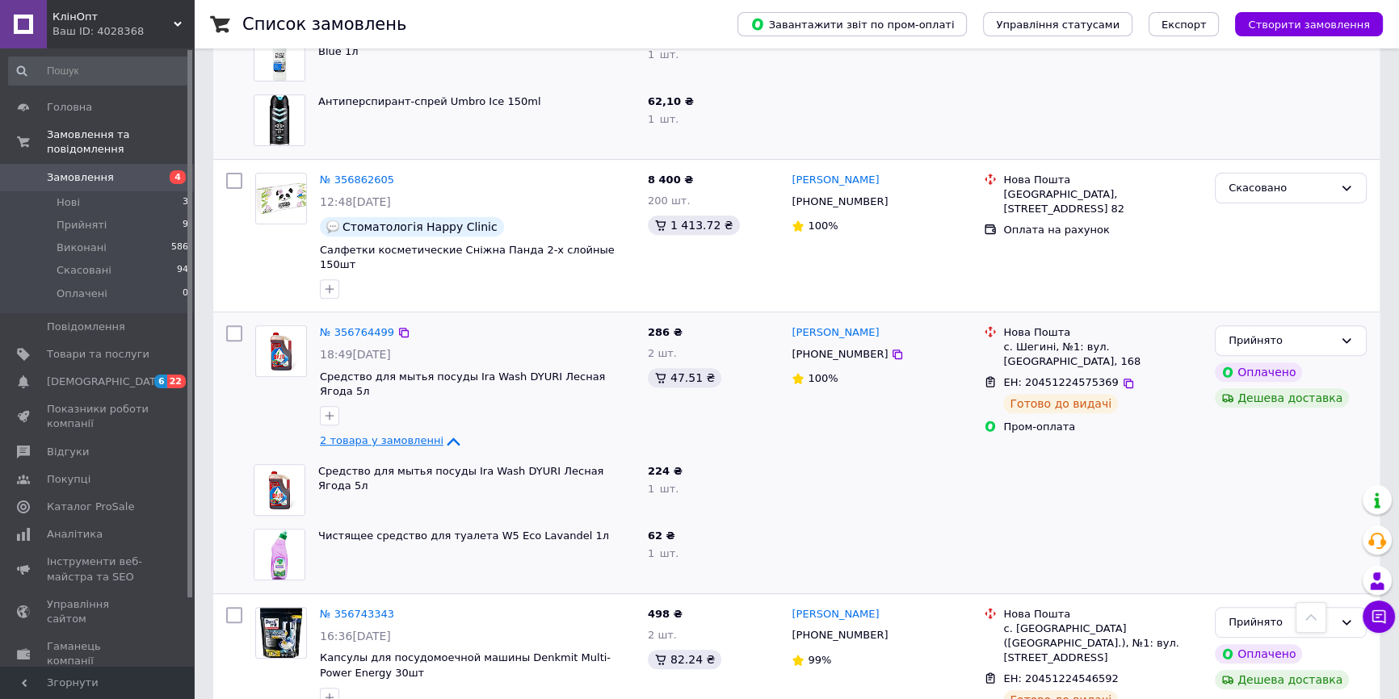
click at [414, 434] on span "2 товара у замовленні" at bounding box center [382, 440] width 124 height 12
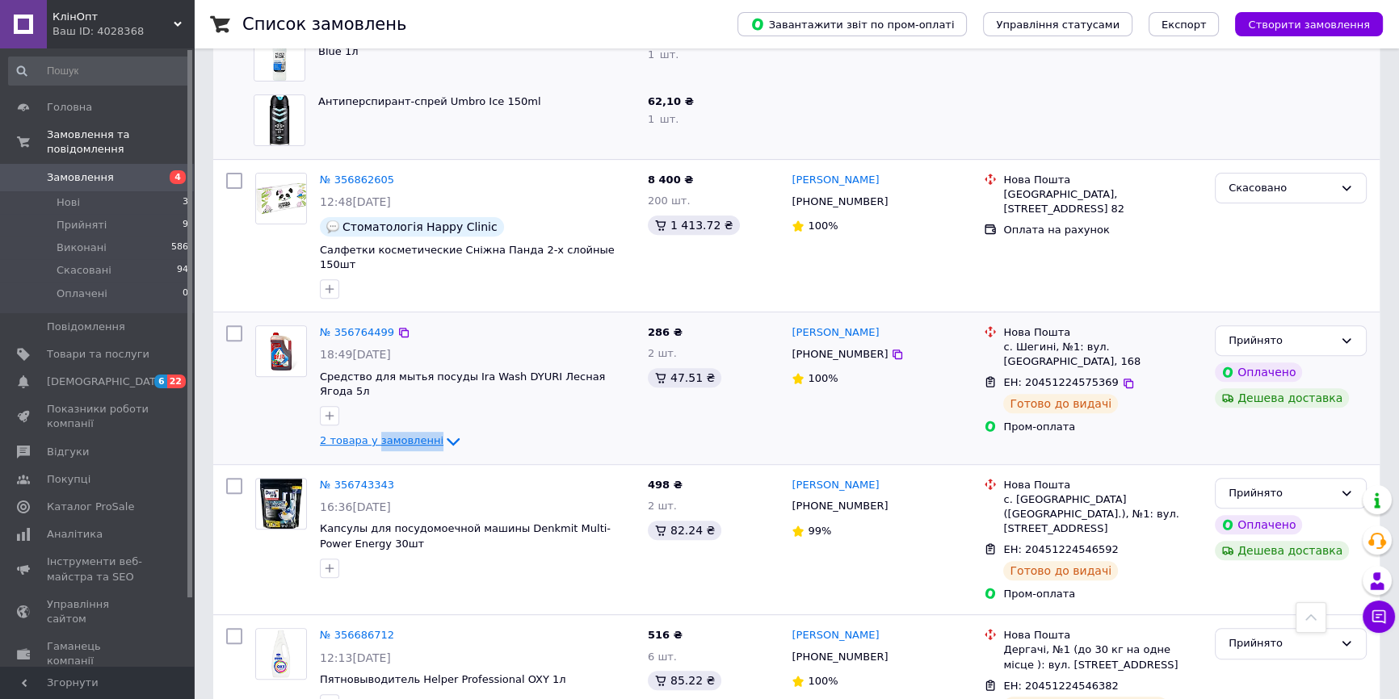
click at [413, 434] on span "2 товара у замовленні" at bounding box center [382, 440] width 124 height 12
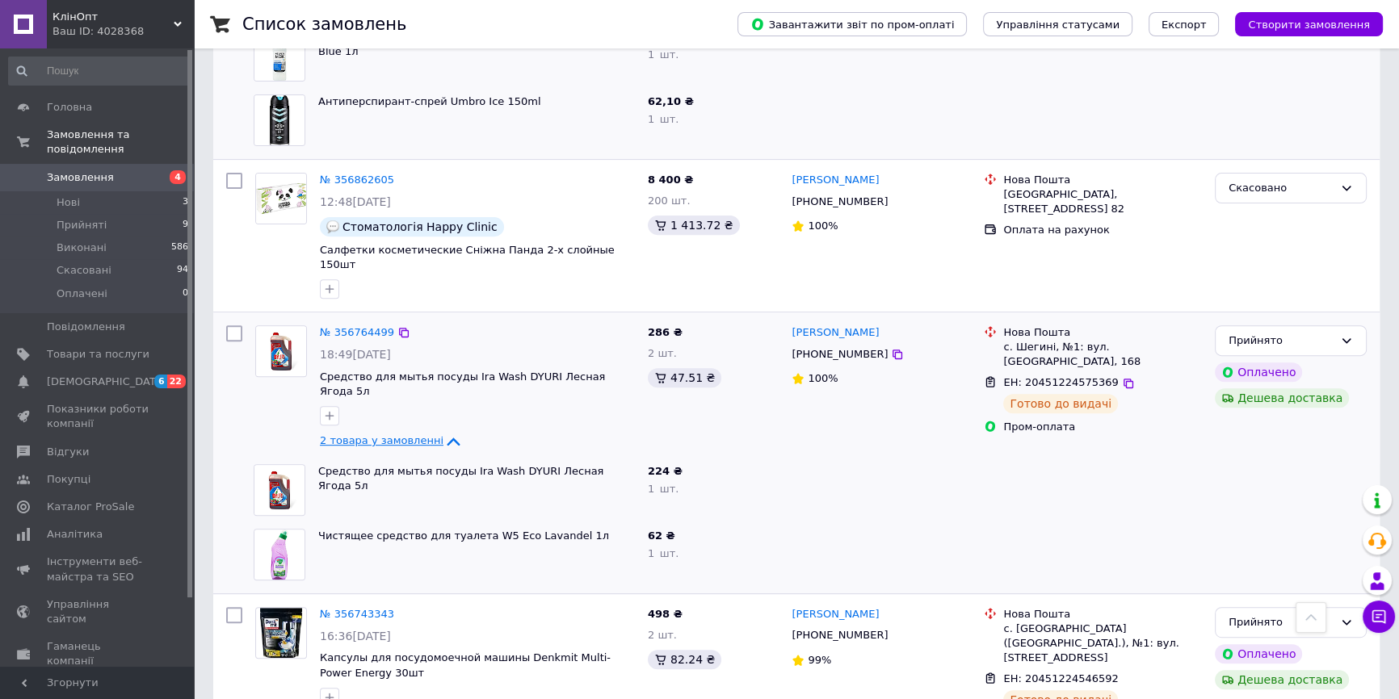
click at [413, 434] on span "2 товара у замовленні" at bounding box center [382, 440] width 124 height 12
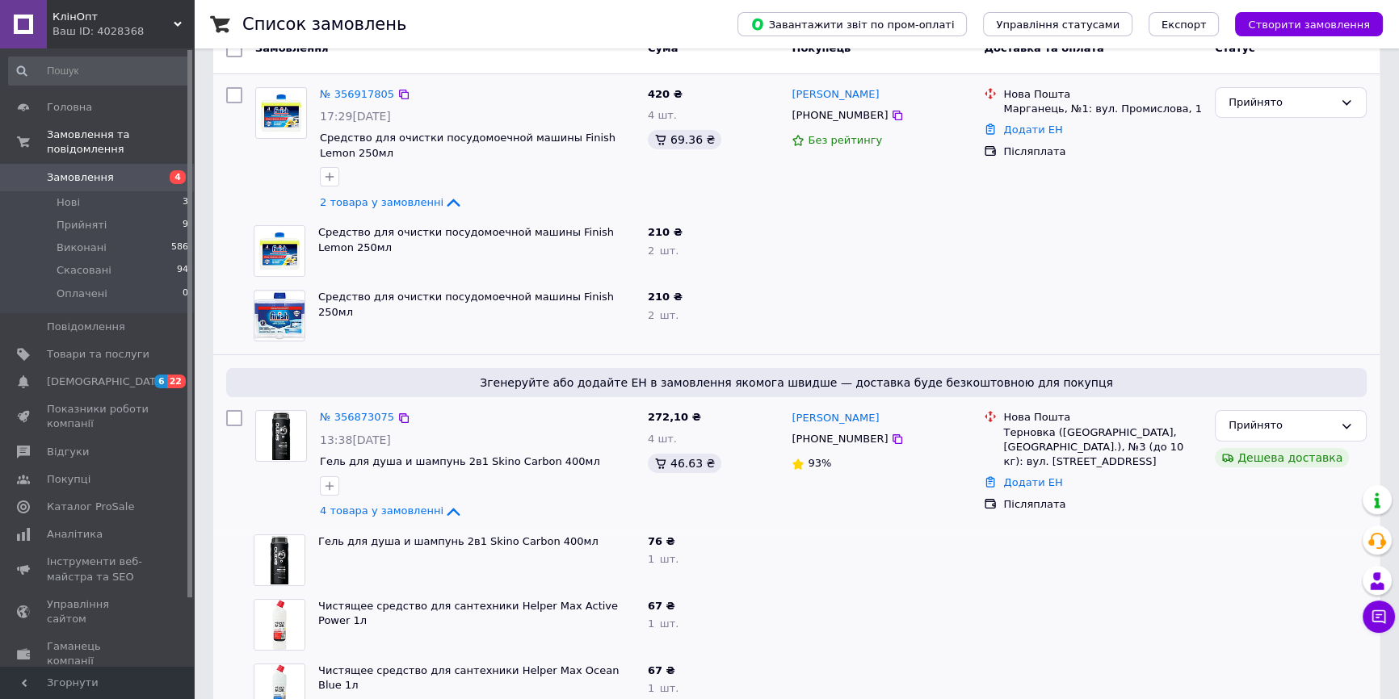
scroll to position [73, 0]
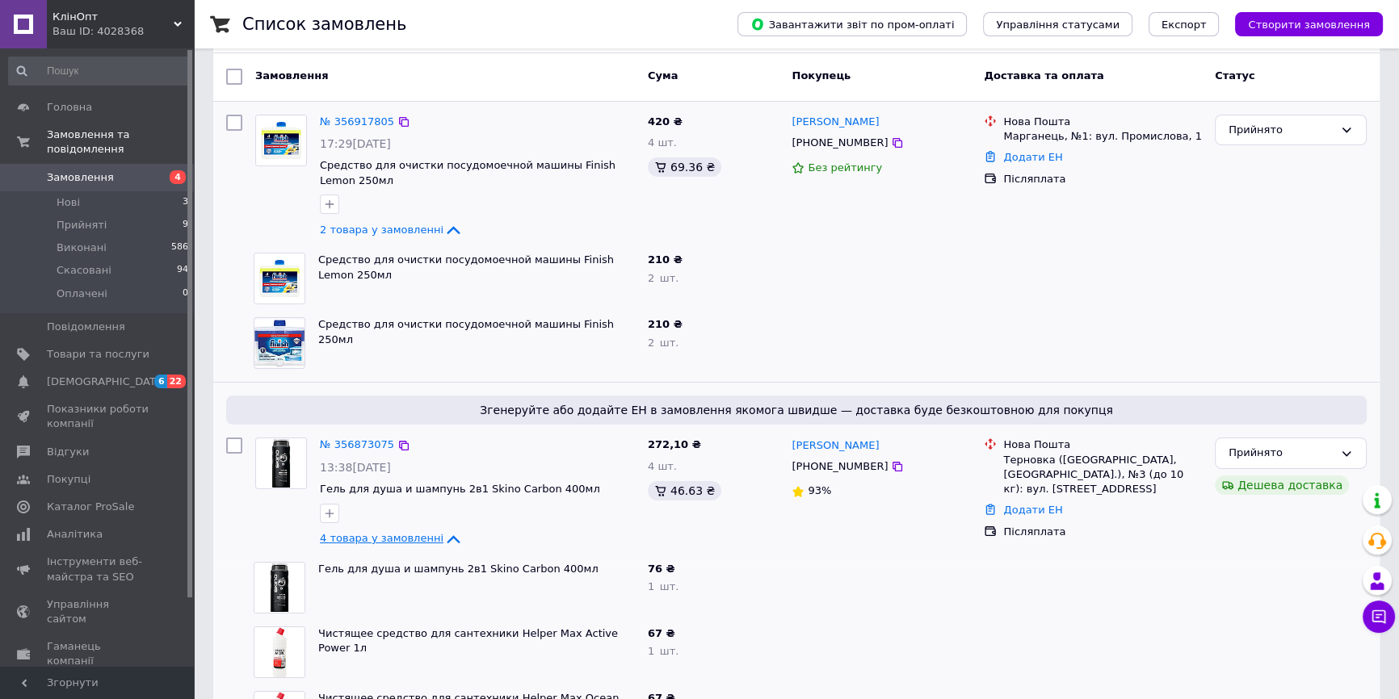
click at [411, 540] on span "4 товара у замовленні" at bounding box center [382, 539] width 124 height 12
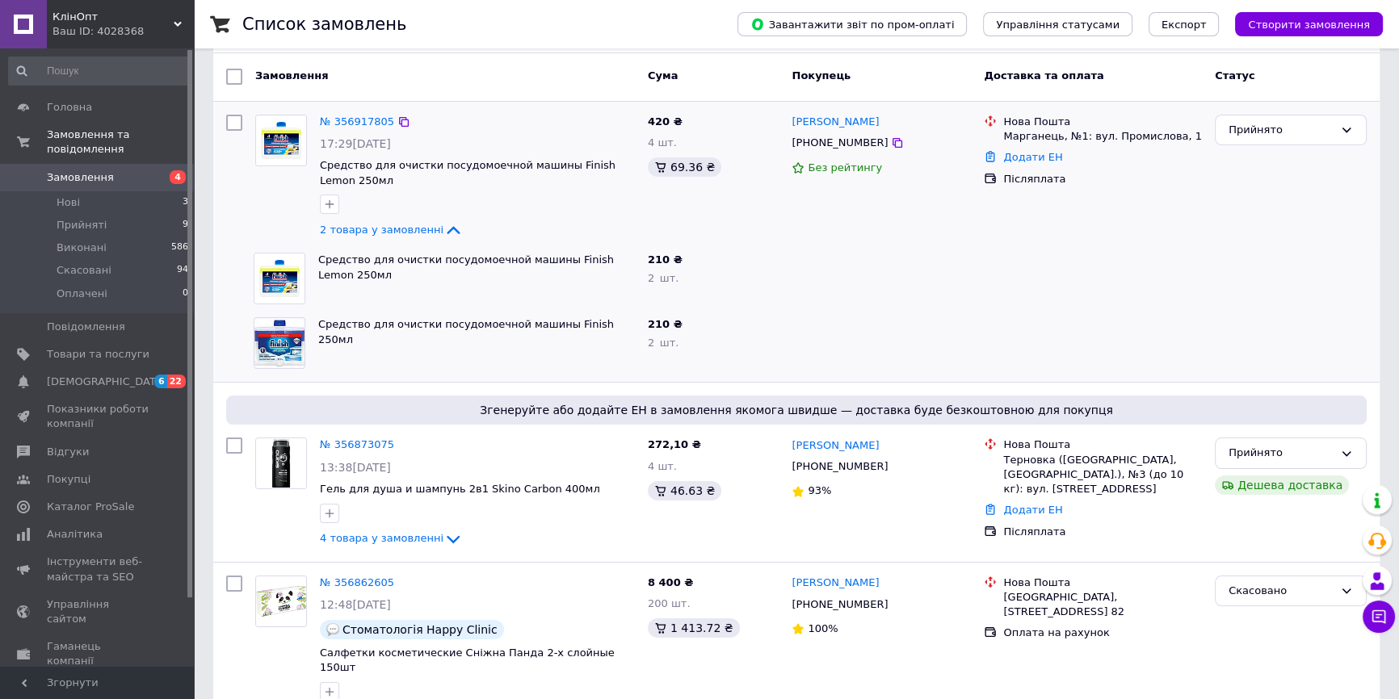
click at [419, 237] on div "2 товара у замовленні" at bounding box center [477, 229] width 315 height 19
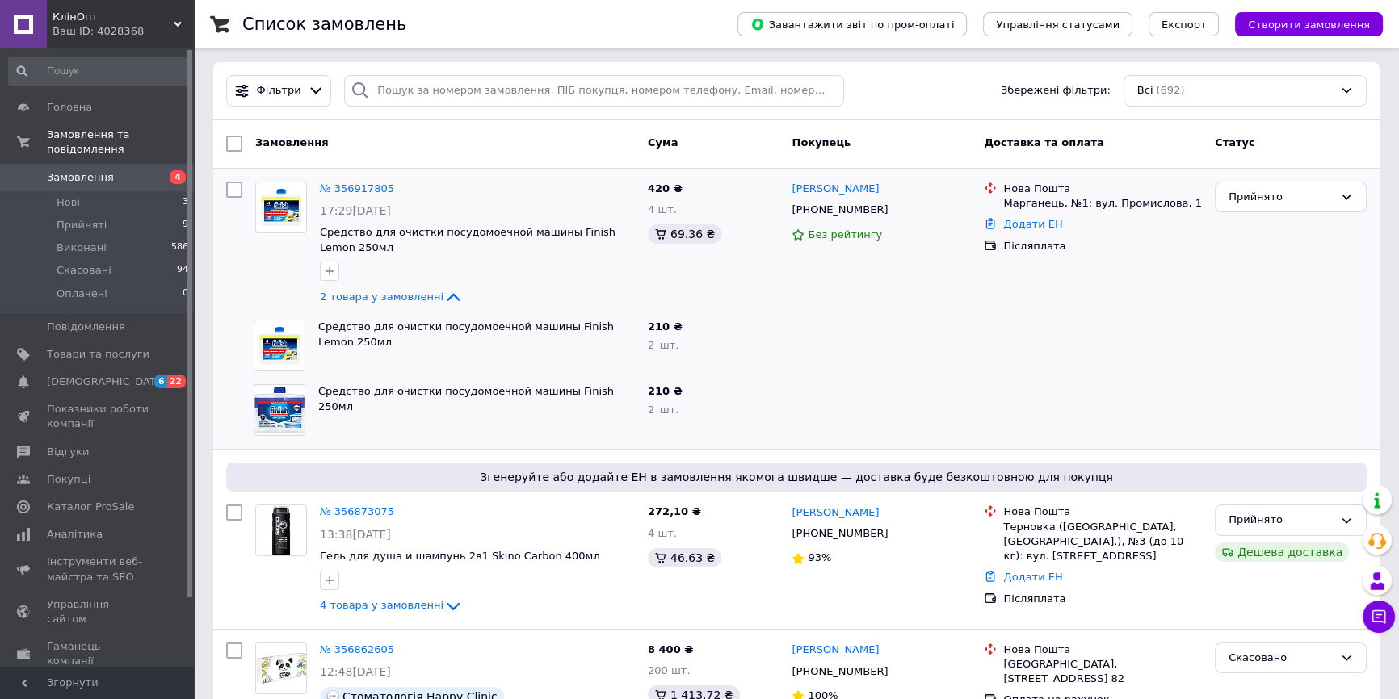
scroll to position [0, 0]
